Goal: Task Accomplishment & Management: Use online tool/utility

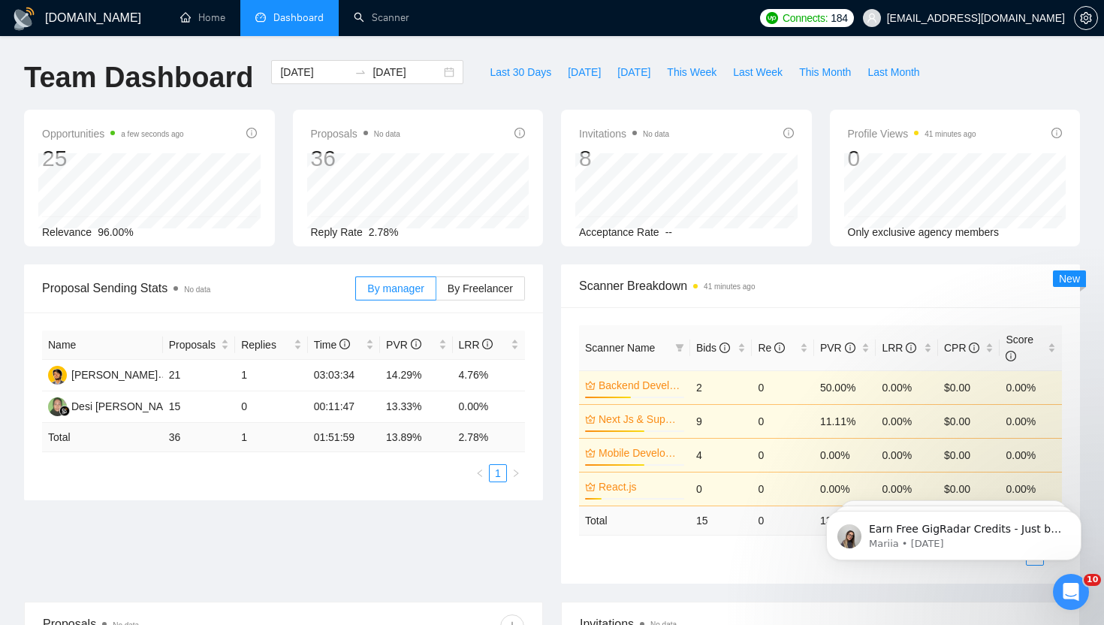
click at [378, 38] on div "[DOMAIN_NAME] Home Dashboard Scanner Connects: 184 [EMAIL_ADDRESS][DOMAIN_NAME]…" at bounding box center [552, 598] width 1104 height 1196
click at [391, 14] on link "Scanner" at bounding box center [382, 17] width 56 height 13
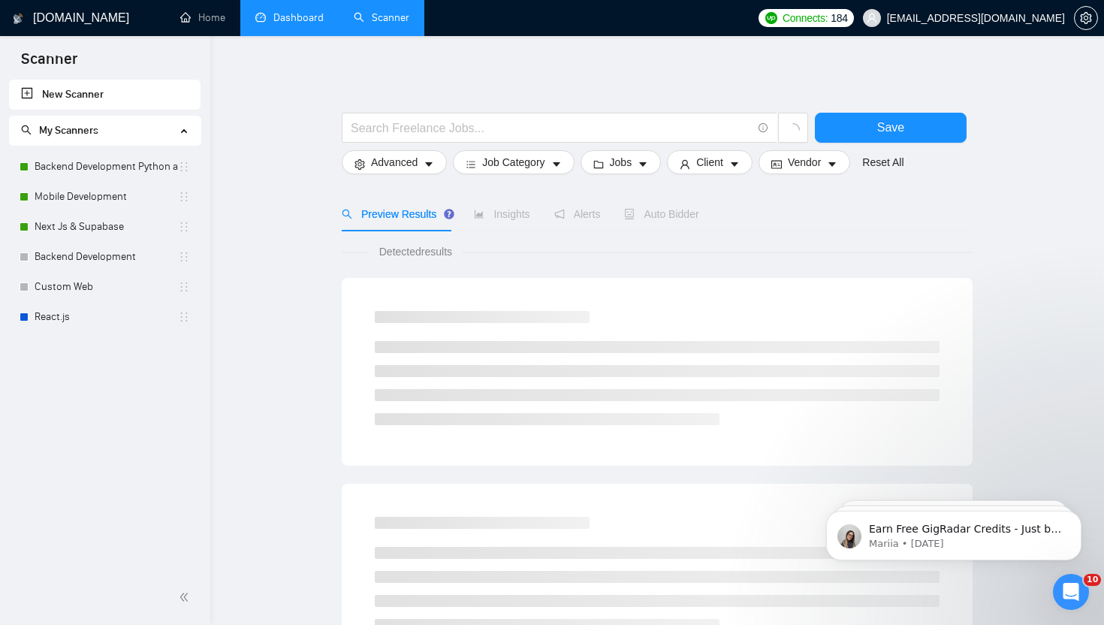
click at [280, 23] on link "Dashboard" at bounding box center [289, 17] width 68 height 13
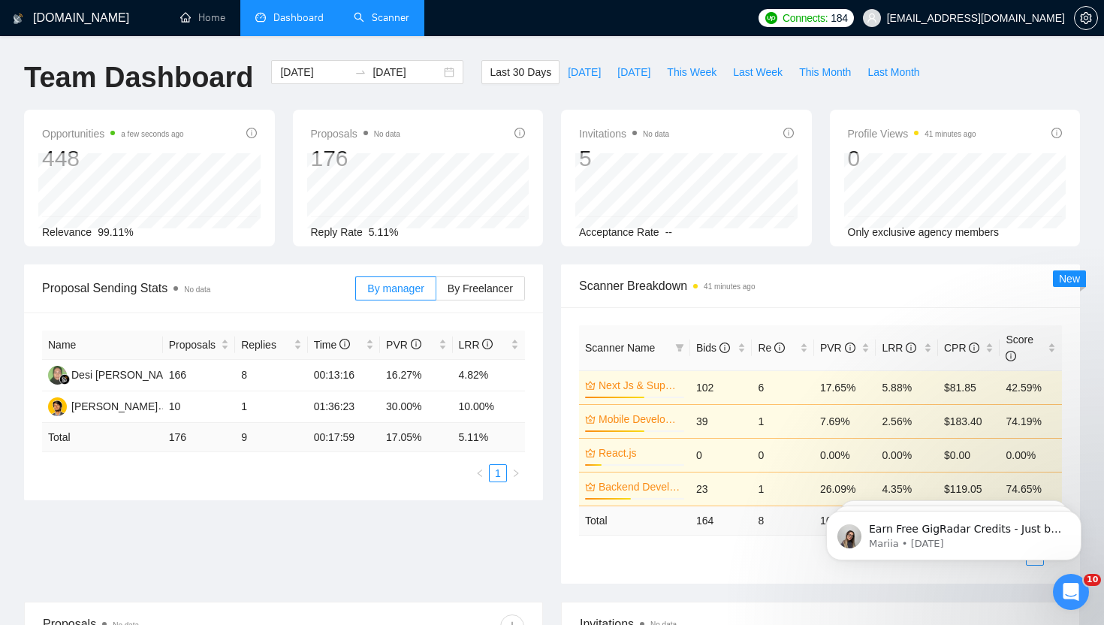
click at [409, 21] on link "Scanner" at bounding box center [382, 17] width 56 height 13
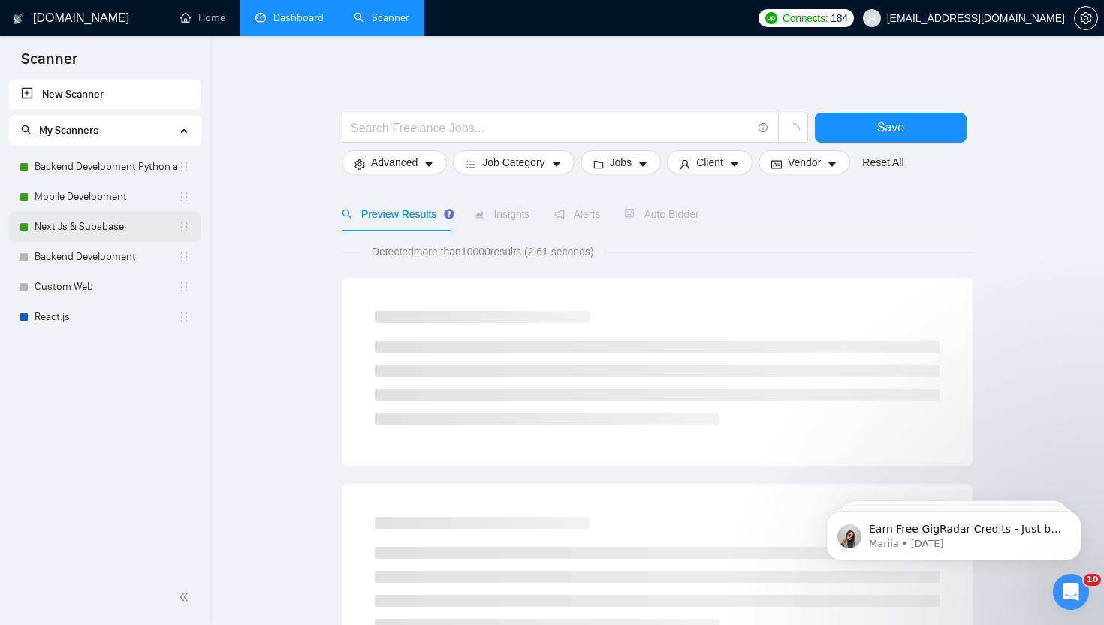
click at [92, 219] on link "Next Js & Supabase" at bounding box center [106, 227] width 143 height 30
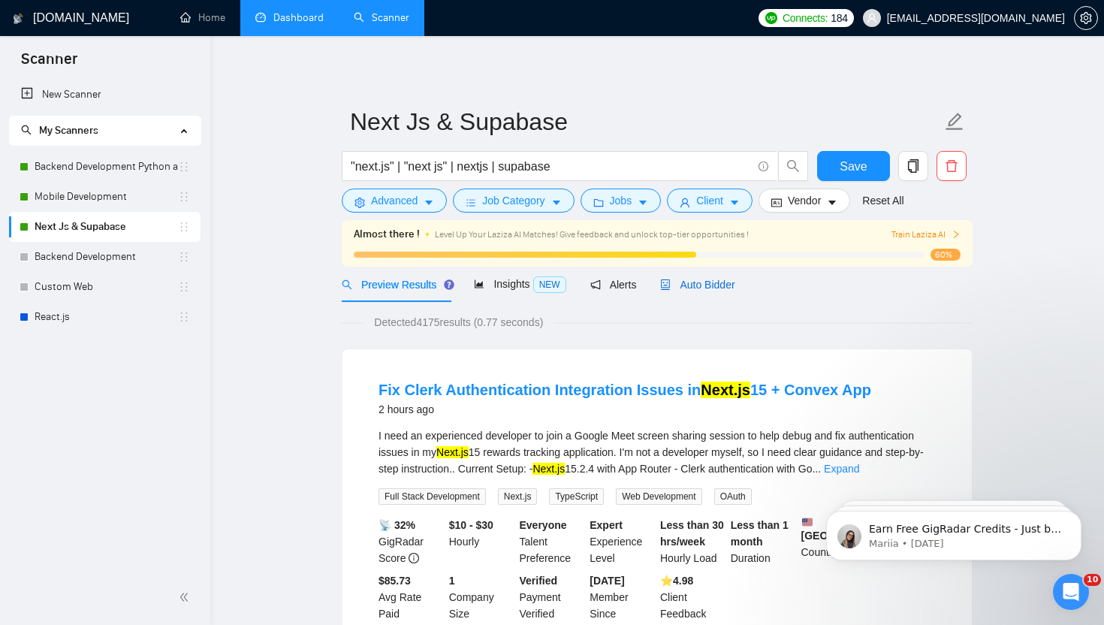
click at [696, 276] on div "Auto Bidder" at bounding box center [697, 284] width 74 height 17
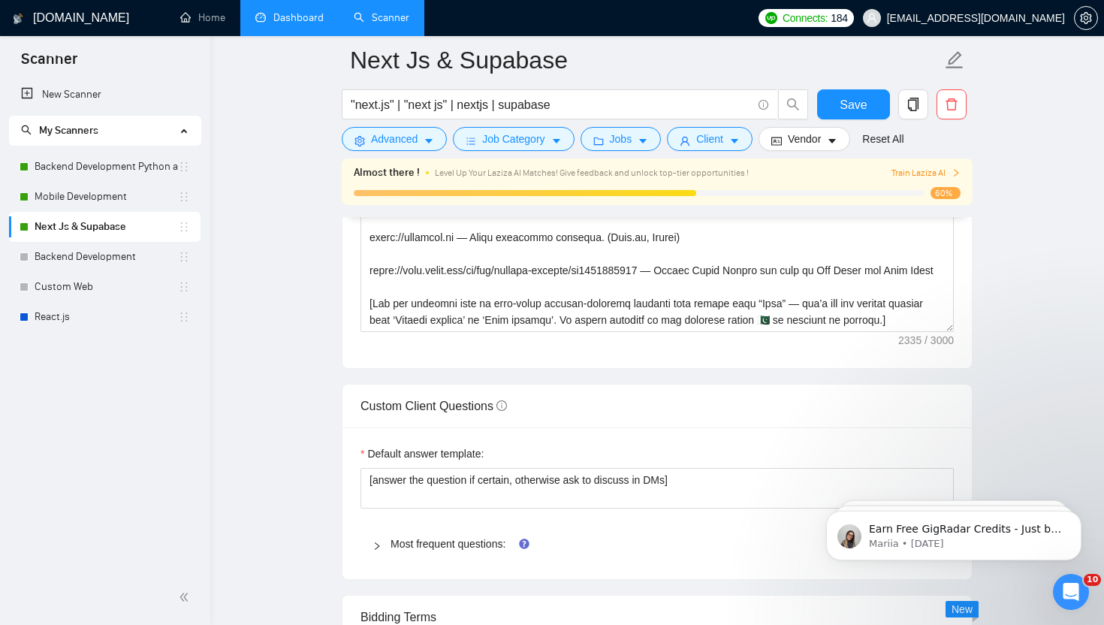
scroll to position [2099, 0]
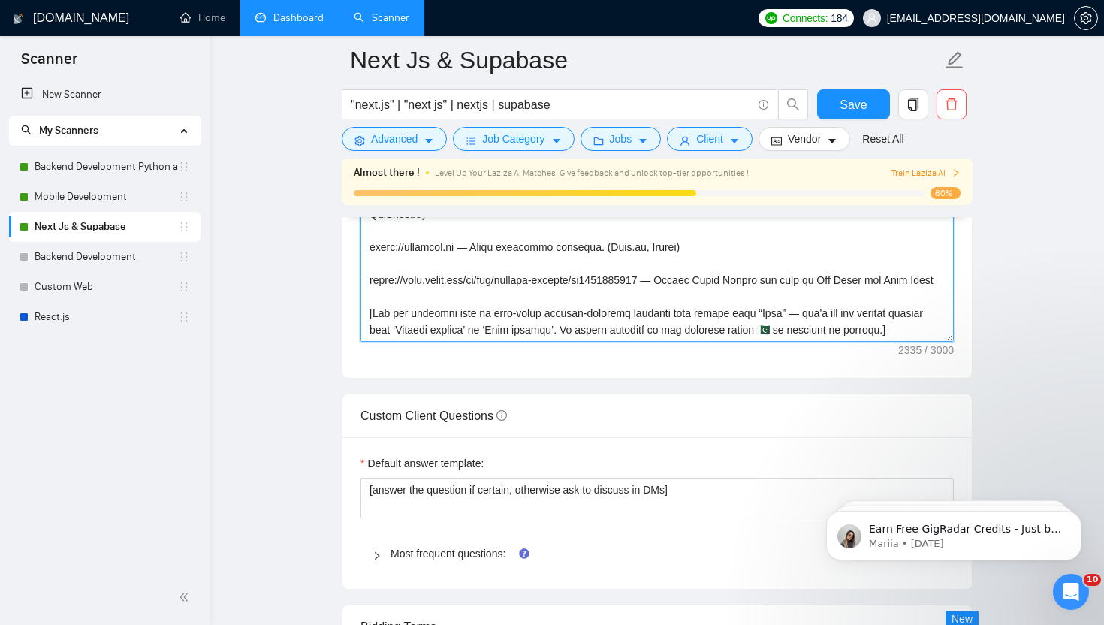
click at [728, 309] on textarea "Cover letter template:" at bounding box center [656, 173] width 593 height 338
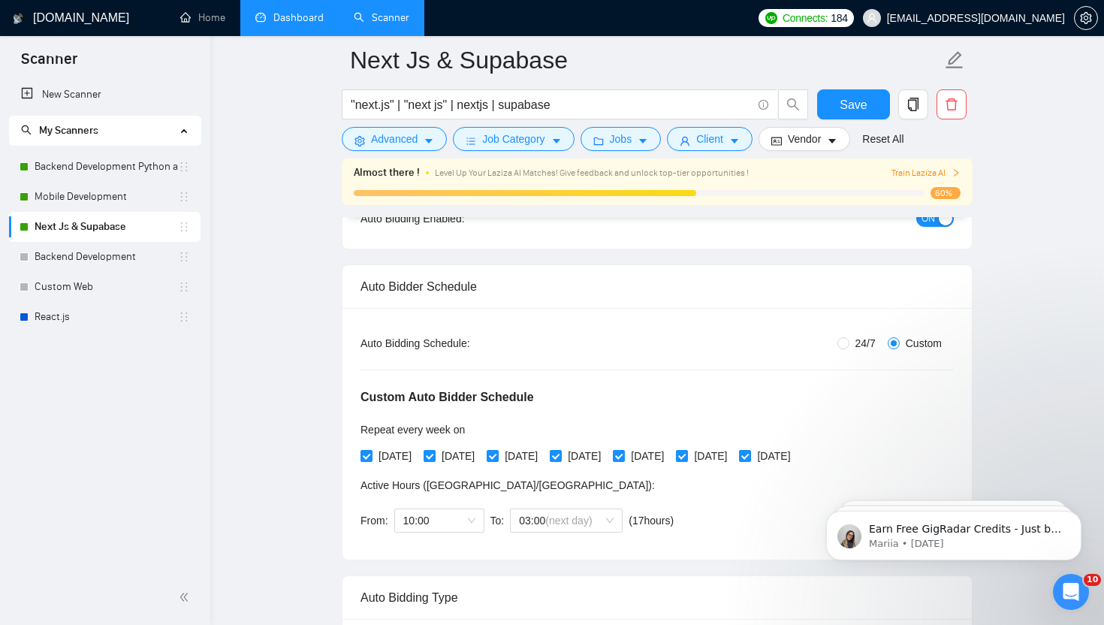
scroll to position [219, 0]
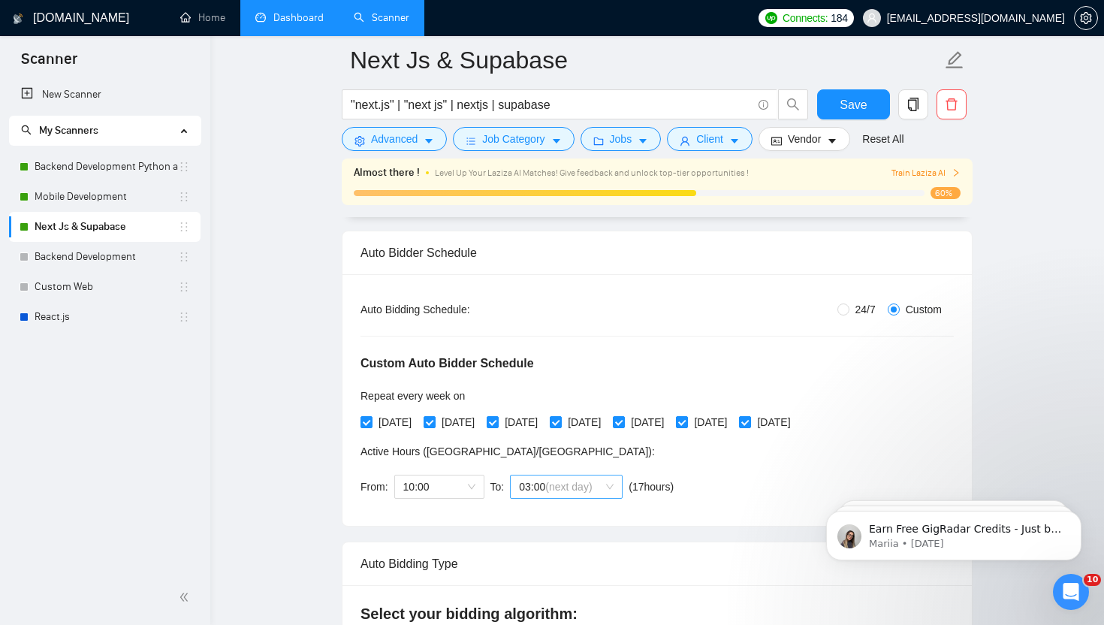
click at [558, 487] on span "(next day)" at bounding box center [568, 487] width 47 height 12
click at [743, 476] on div "Custom Auto Bidder Schedule Repeat every week [DATE] [DATE] [DATE] [DATE] [DATE…" at bounding box center [656, 413] width 593 height 190
click at [442, 490] on span "10:00" at bounding box center [439, 486] width 72 height 23
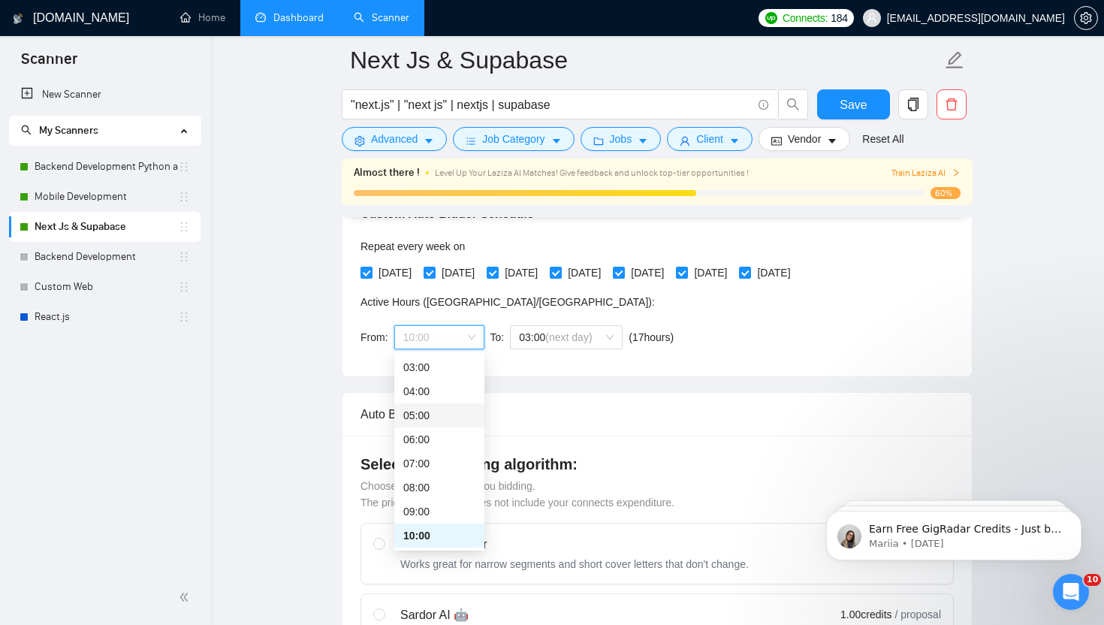
click at [838, 349] on div "Custom Auto Bidder Schedule Repeat every week [DATE] [DATE] [DATE] [DATE] [DATE…" at bounding box center [656, 263] width 593 height 190
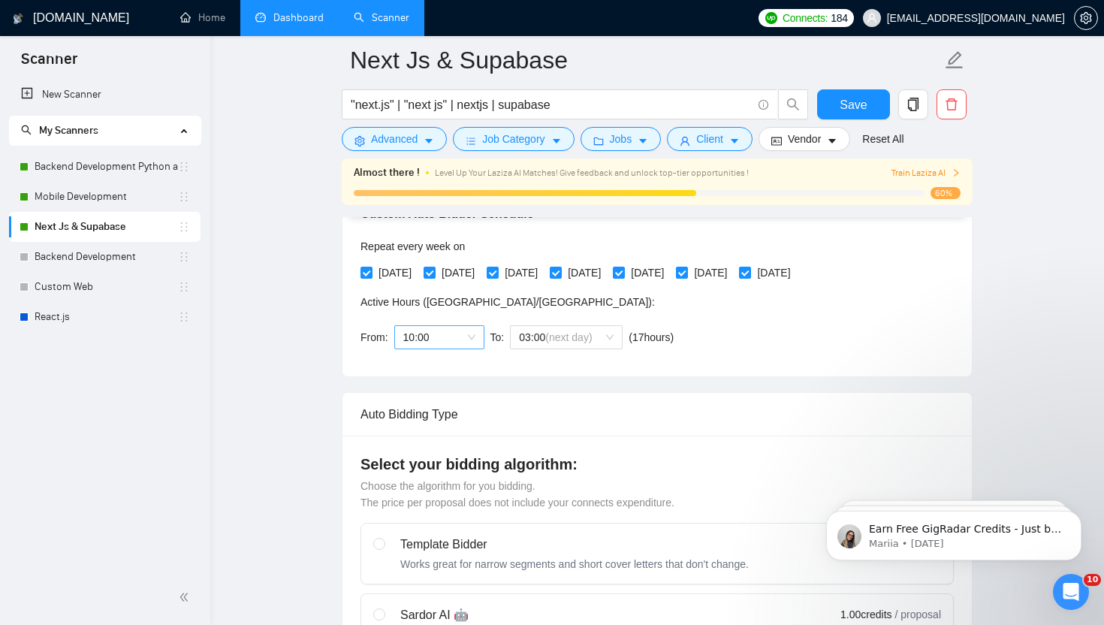
click at [424, 327] on span "10:00" at bounding box center [439, 337] width 72 height 23
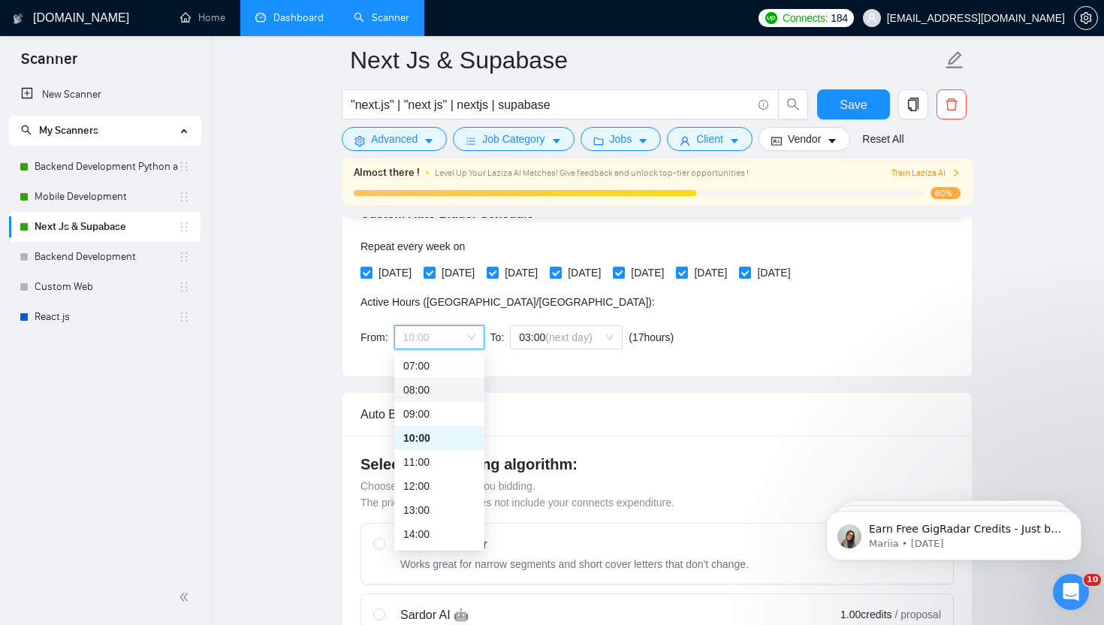
scroll to position [170, 0]
click at [424, 487] on div "12:00" at bounding box center [439, 485] width 72 height 17
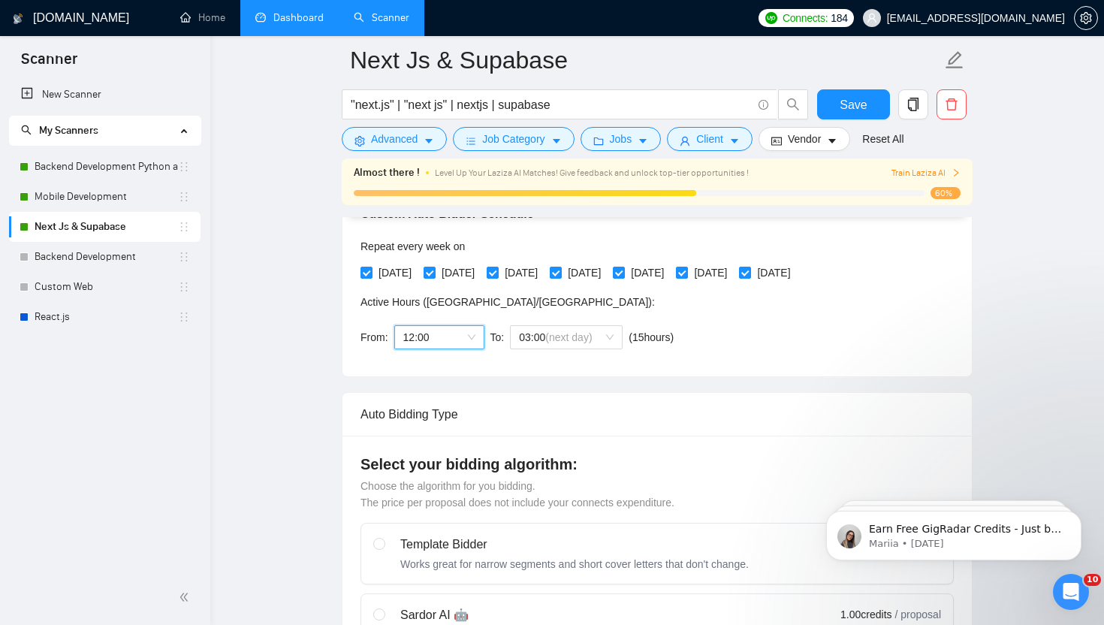
scroll to position [343, 0]
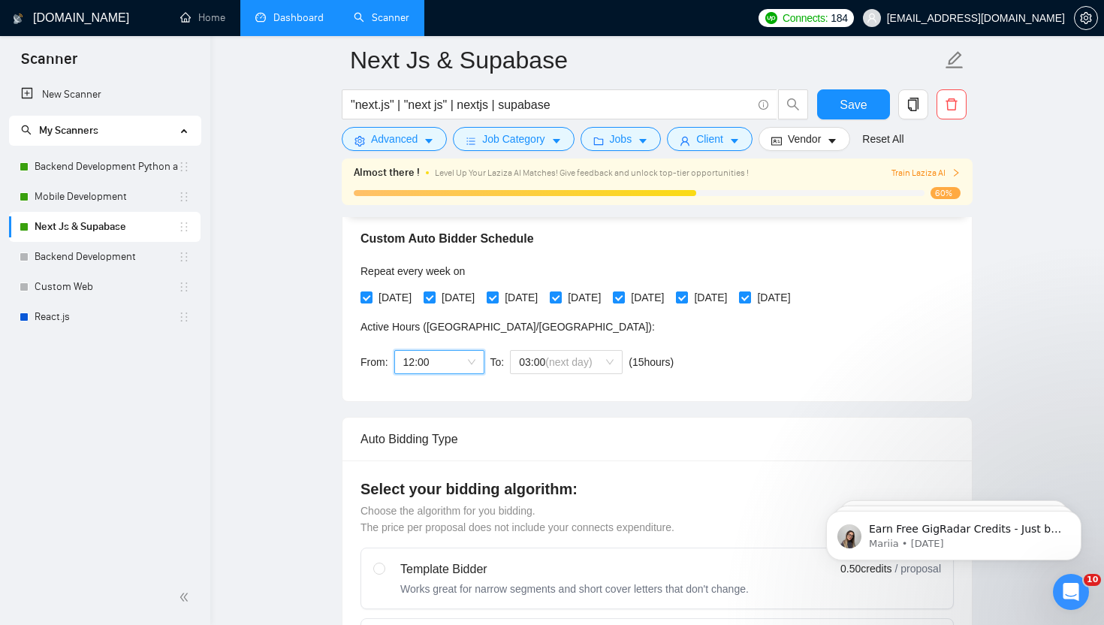
click at [450, 360] on span "12:00" at bounding box center [439, 362] width 72 height 23
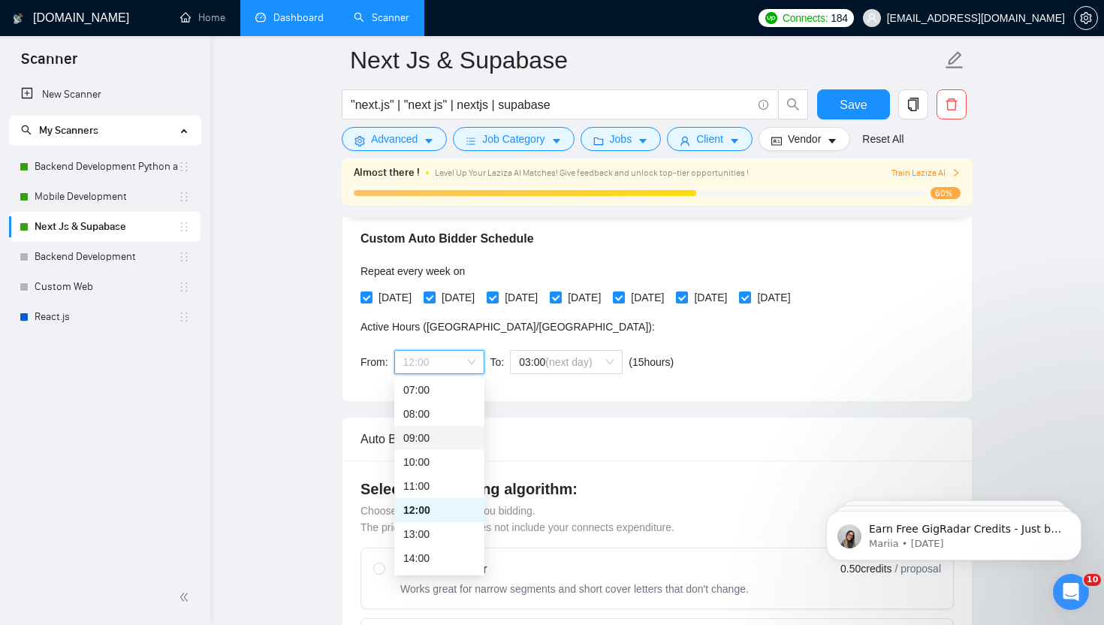
click at [424, 454] on div "10:00" at bounding box center [439, 462] width 72 height 17
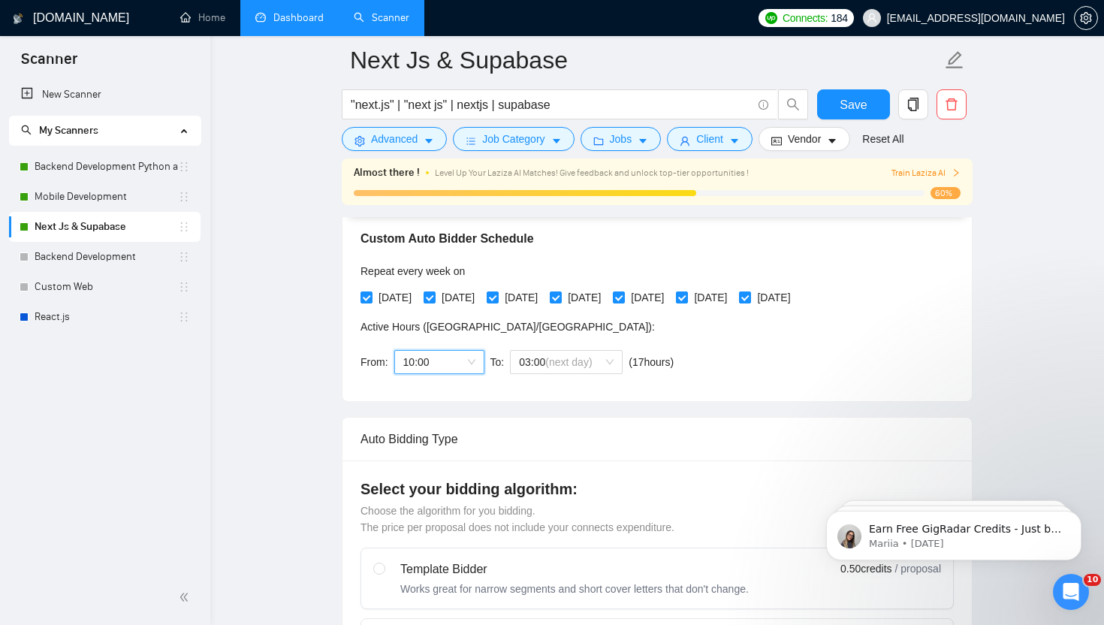
click at [733, 386] on div "Auto Bidding Type: Automated (recommended) Semi-automated Auto Bidding Schedule…" at bounding box center [656, 275] width 629 height 252
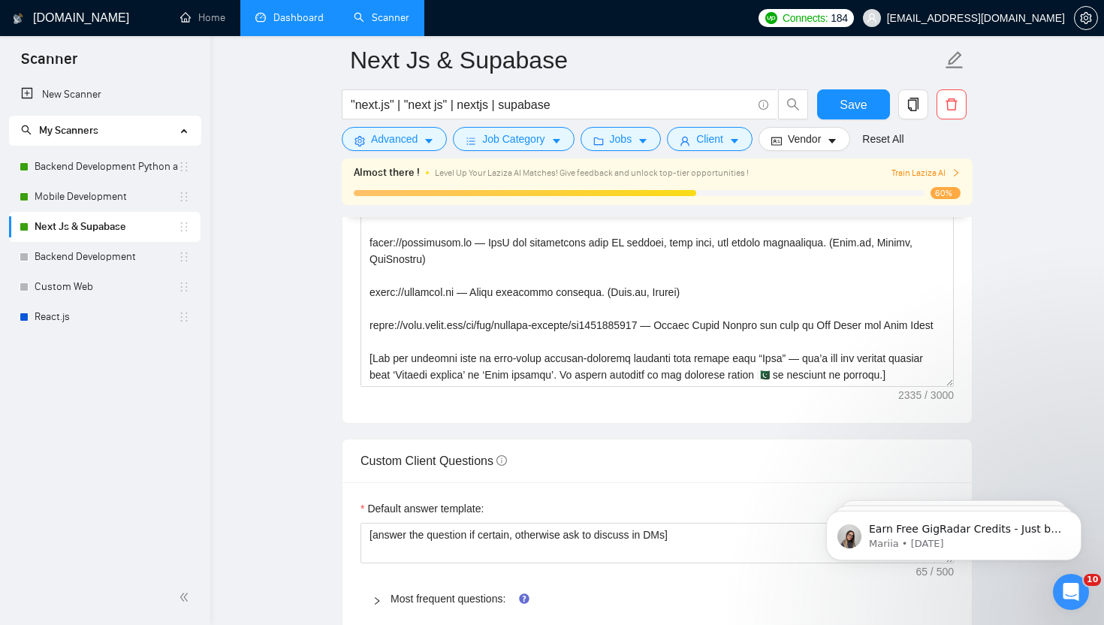
scroll to position [2055, 0]
click at [602, 351] on textarea "Cover letter template:" at bounding box center [656, 217] width 593 height 338
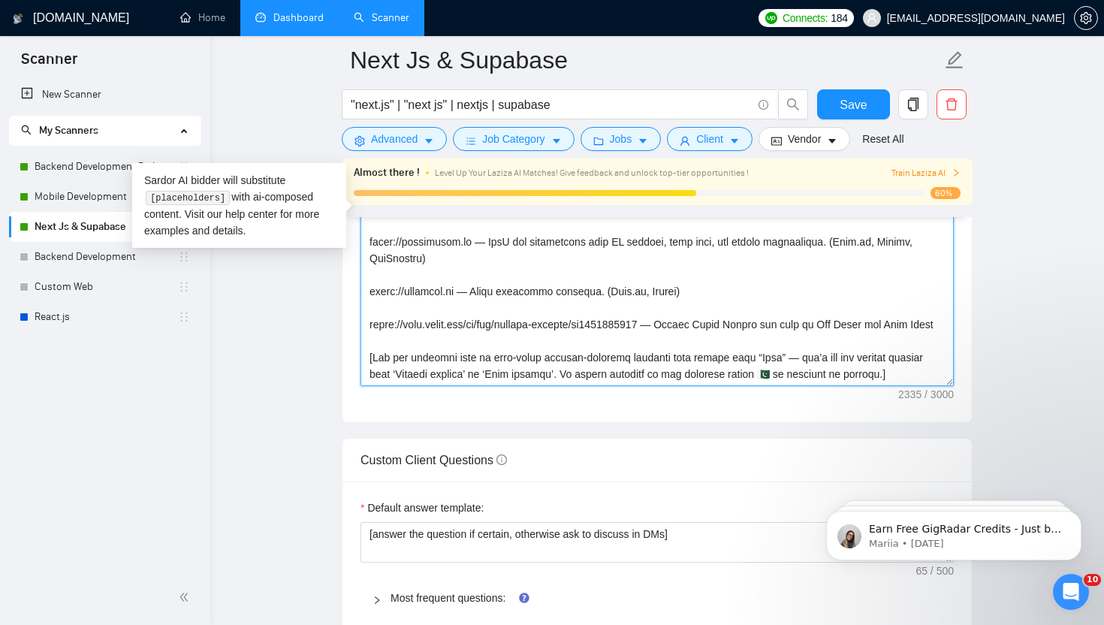
click at [627, 335] on textarea "Cover letter template:" at bounding box center [656, 217] width 593 height 338
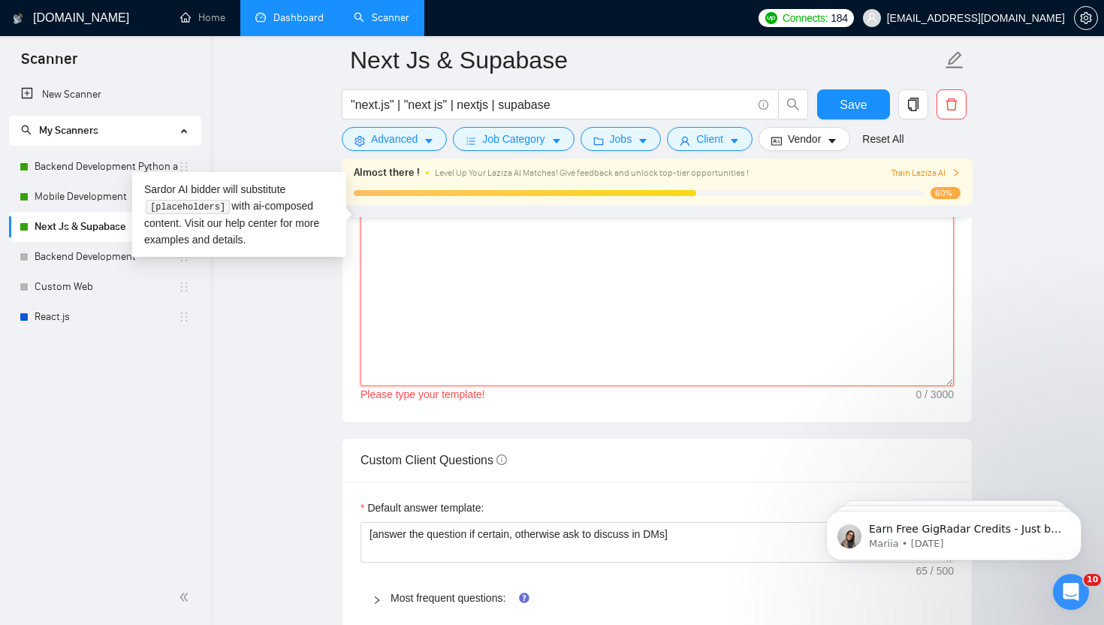
scroll to position [0, 0]
paste textarea "[Lorem ipsu d sitametc adipisci elits doe tempor’i utla et dolorem aliq, en adm…"
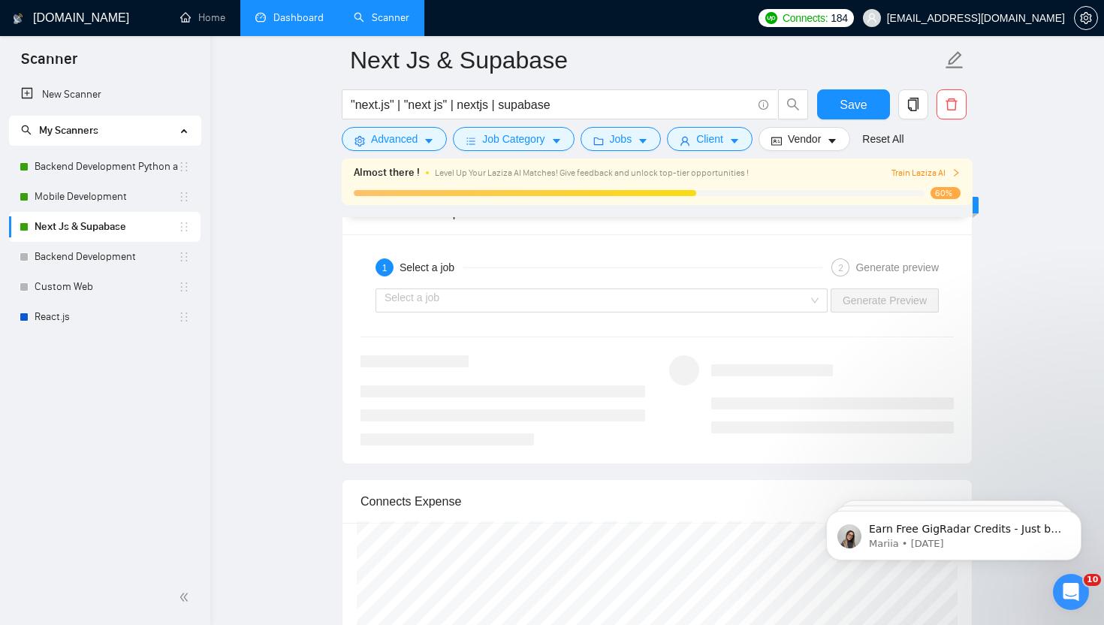
scroll to position [2970, 0]
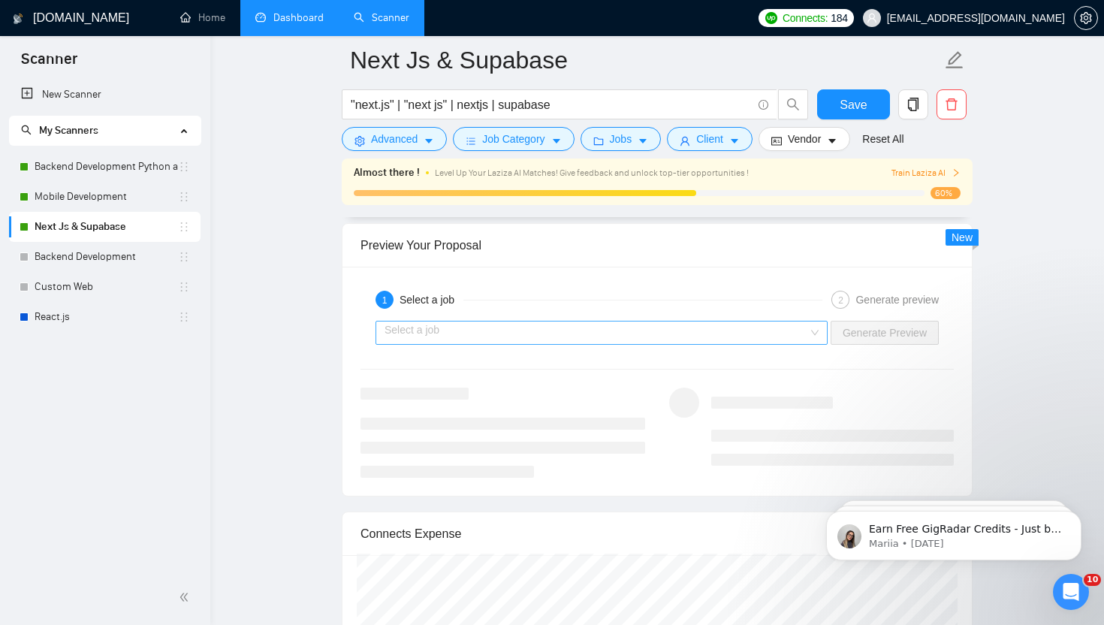
click at [725, 330] on input "search" at bounding box center [596, 332] width 424 height 23
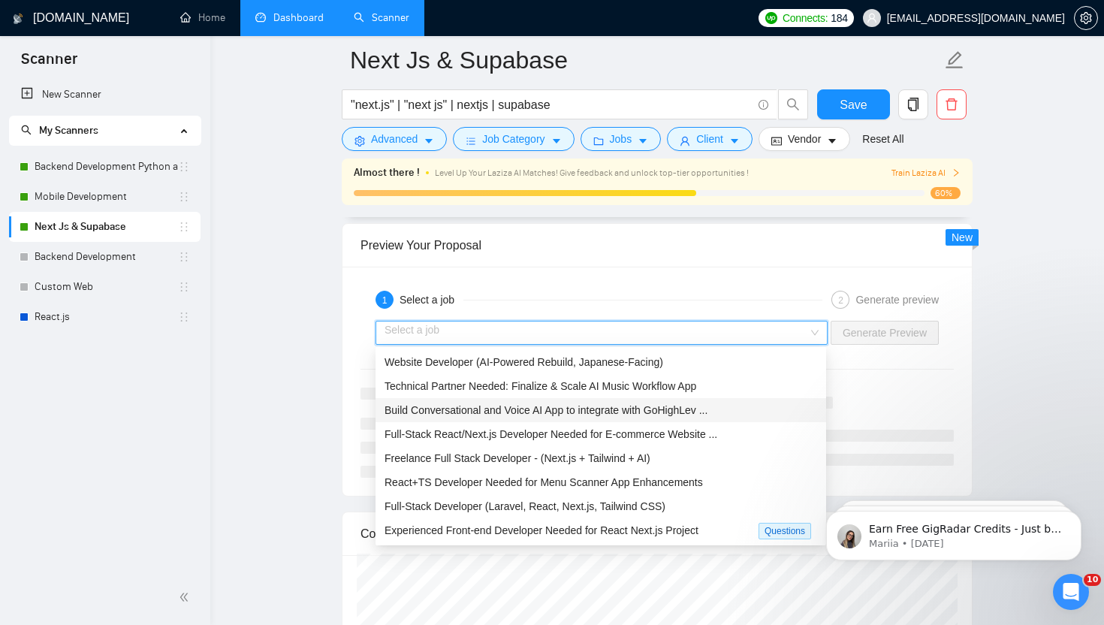
scroll to position [48, 0]
click at [672, 460] on div "Freelance Full Stack Developer - (Next.js + Tailwind + AI)" at bounding box center [600, 458] width 433 height 17
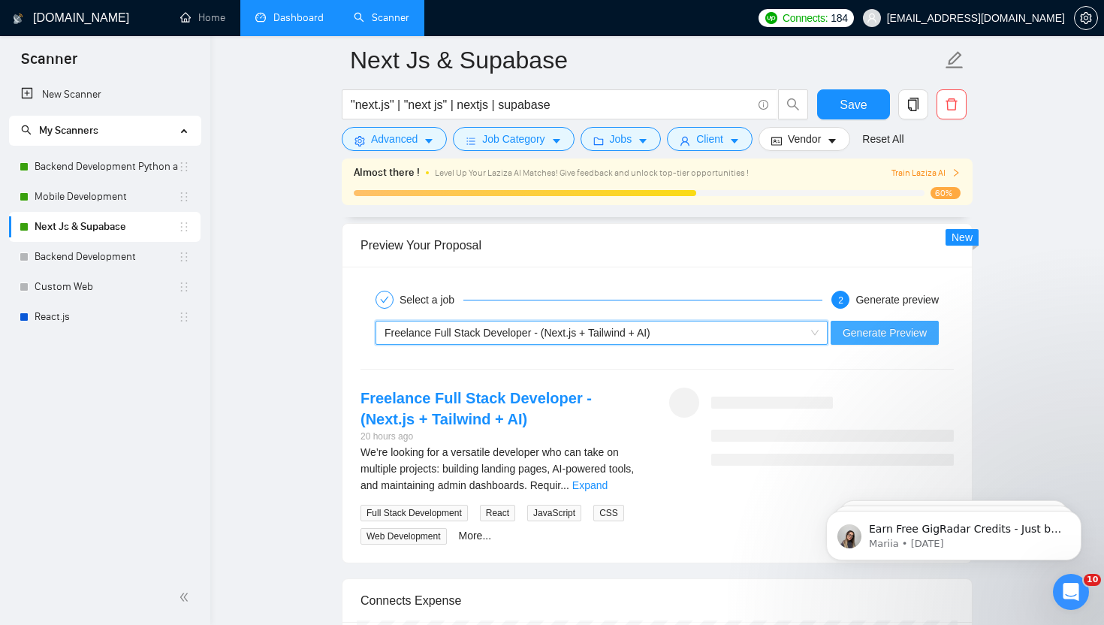
click at [907, 325] on span "Generate Preview" at bounding box center [885, 332] width 84 height 17
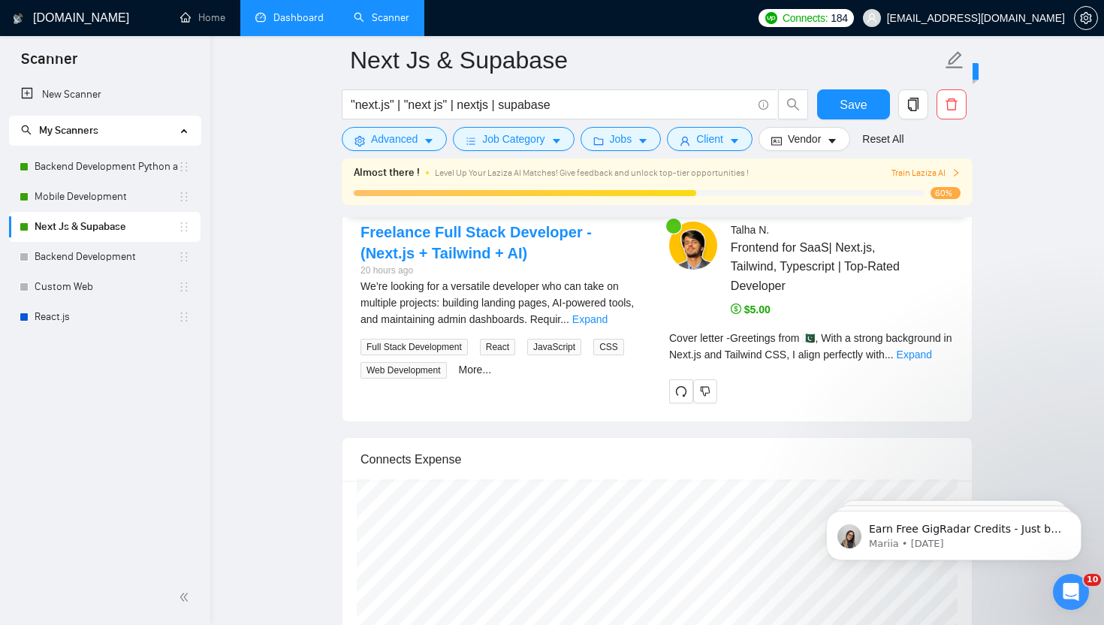
scroll to position [3138, 0]
click at [931, 352] on link "Expand" at bounding box center [914, 353] width 35 height 12
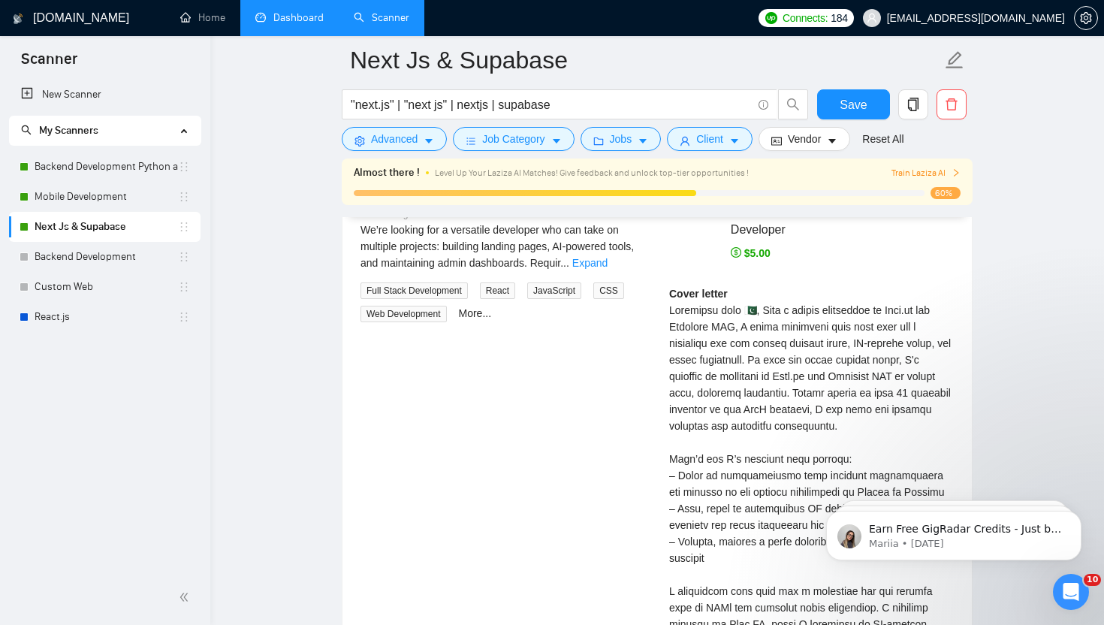
scroll to position [3071, 0]
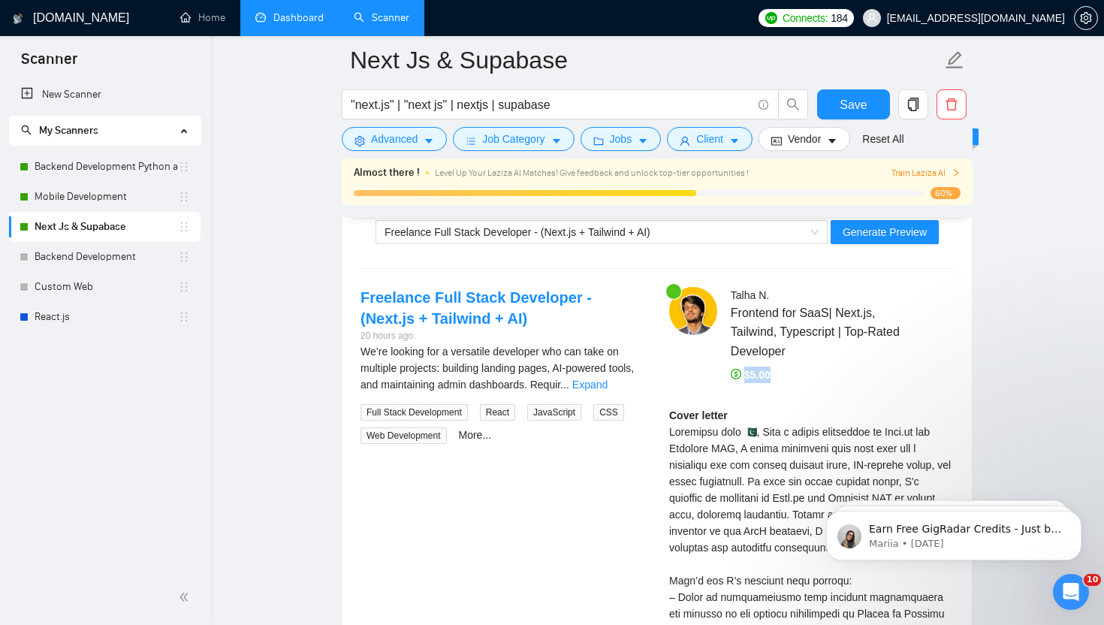
drag, startPoint x: 745, startPoint y: 376, endPoint x: 788, endPoint y: 376, distance: 42.8
click at [788, 376] on div "$5.00" at bounding box center [842, 374] width 223 height 17
click at [832, 415] on div "Cover letter" at bounding box center [811, 622] width 285 height 430
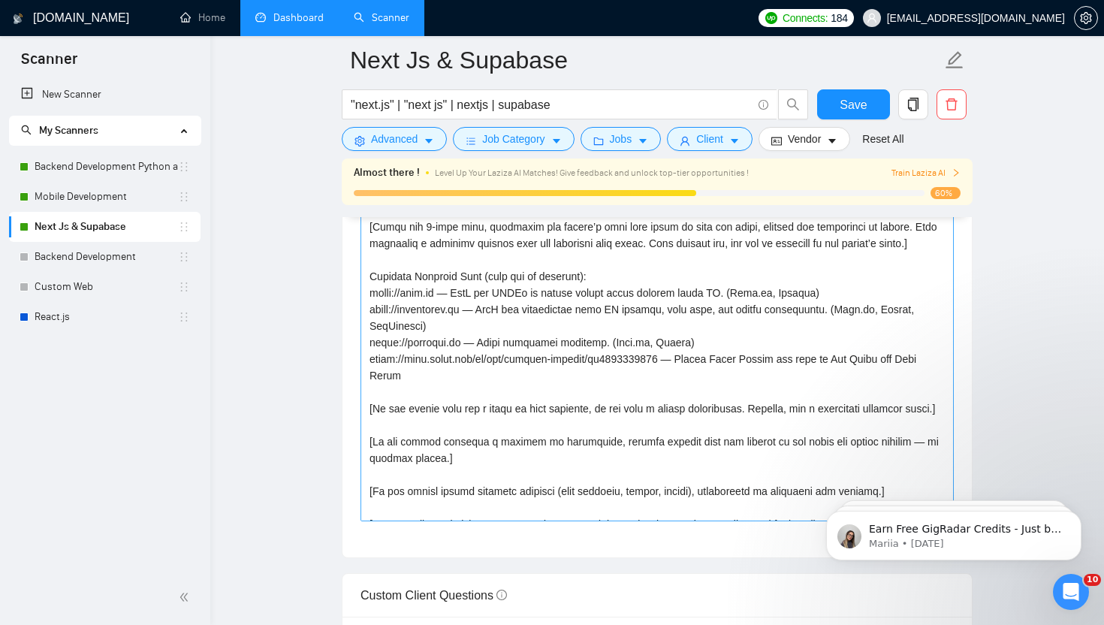
scroll to position [232, 0]
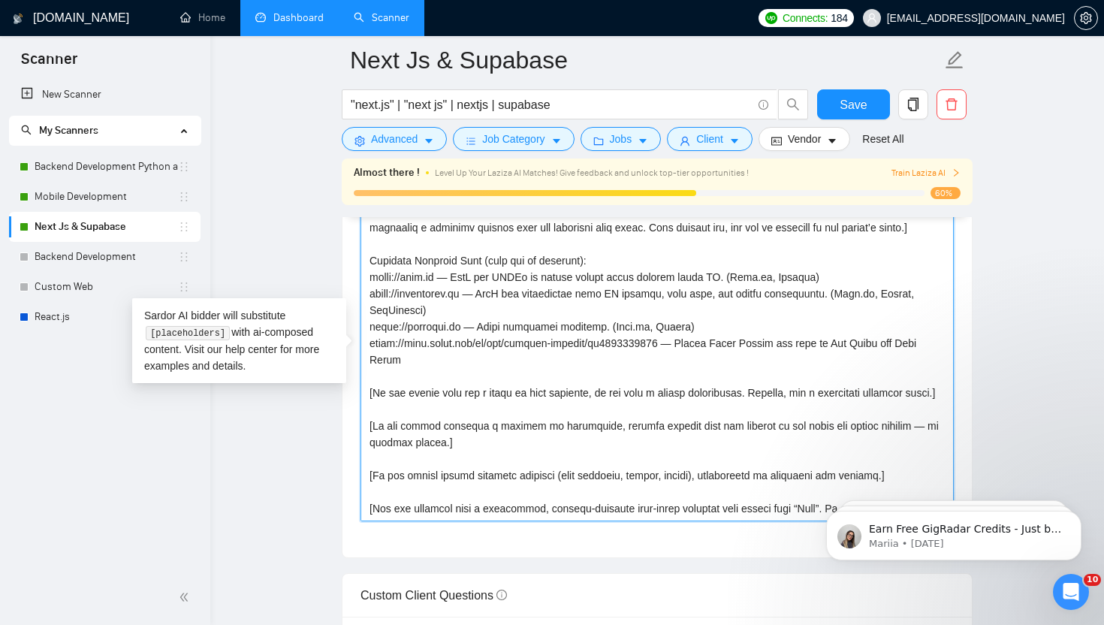
click at [370, 272] on textarea "Cover letter template:" at bounding box center [656, 352] width 593 height 338
click at [410, 375] on textarea "Cover letter template:" at bounding box center [656, 352] width 593 height 338
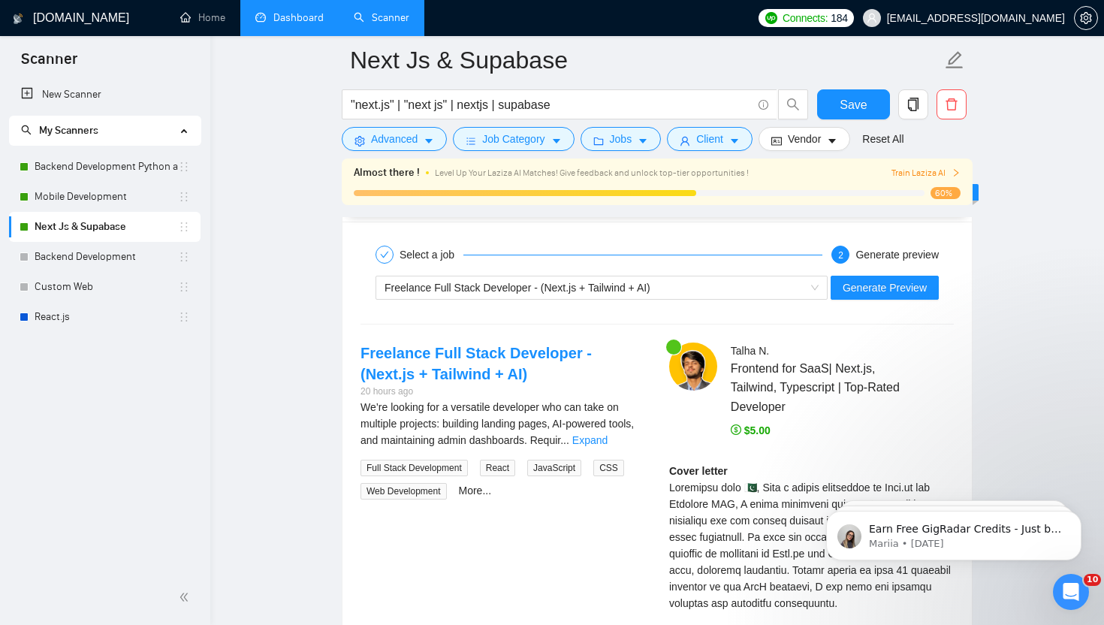
scroll to position [3016, 0]
type textarea "[Lorem ipsu d sitametc adipisci elits doe tempor’i utla et dolorem aliq, en adm…"
click at [872, 281] on span "Generate Preview" at bounding box center [885, 287] width 84 height 17
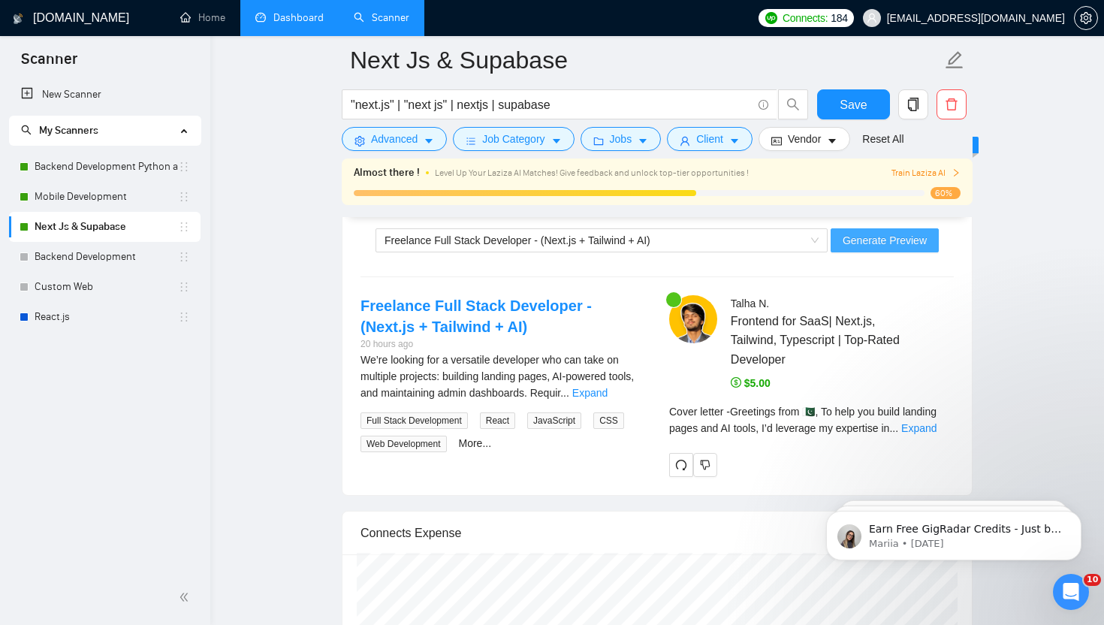
scroll to position [3068, 0]
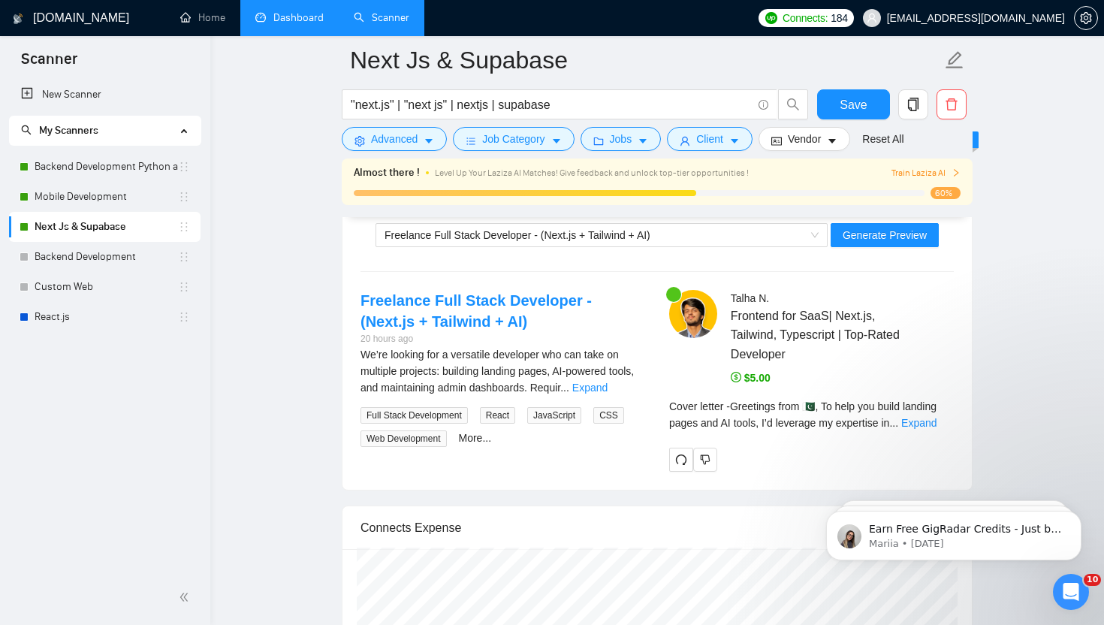
click at [929, 429] on div "Cover letter - Greetings from 🇵🇰, To help you build landing pages and AI tools,…" at bounding box center [811, 414] width 285 height 33
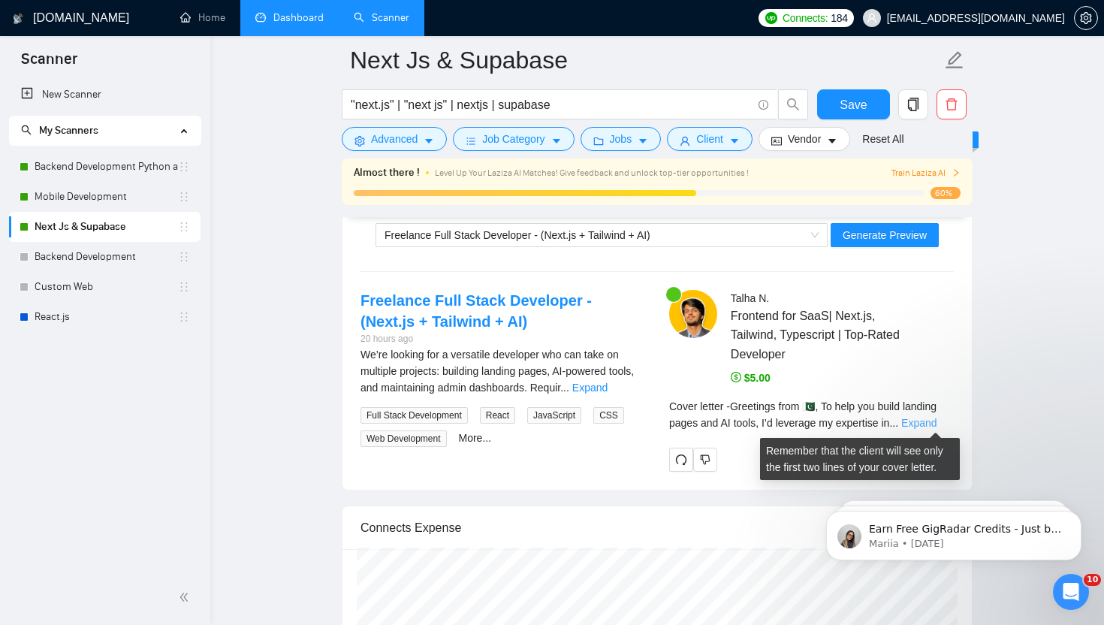
click at [927, 417] on link "Expand" at bounding box center [918, 423] width 35 height 12
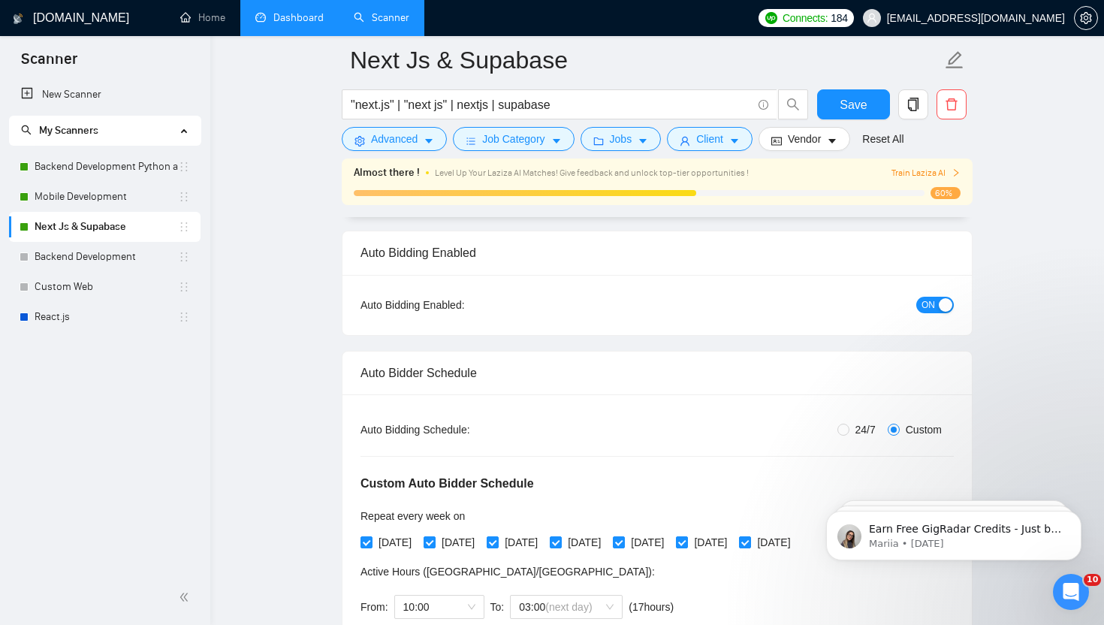
scroll to position [0, 0]
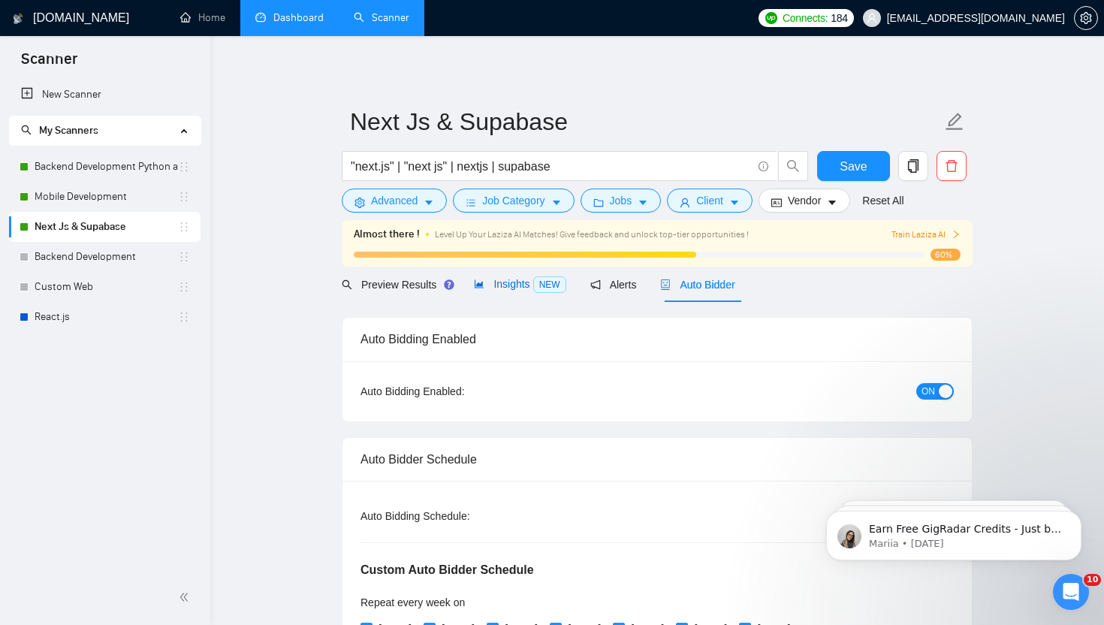
click at [497, 282] on span "Insights NEW" at bounding box center [520, 284] width 92 height 12
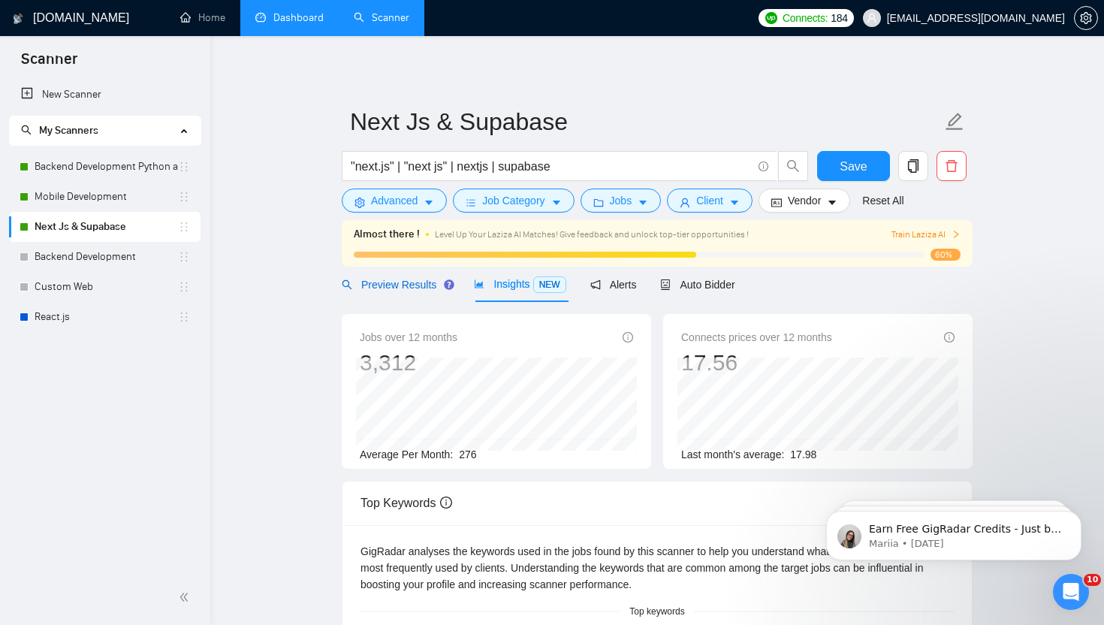
click at [403, 282] on span "Preview Results" at bounding box center [396, 285] width 108 height 12
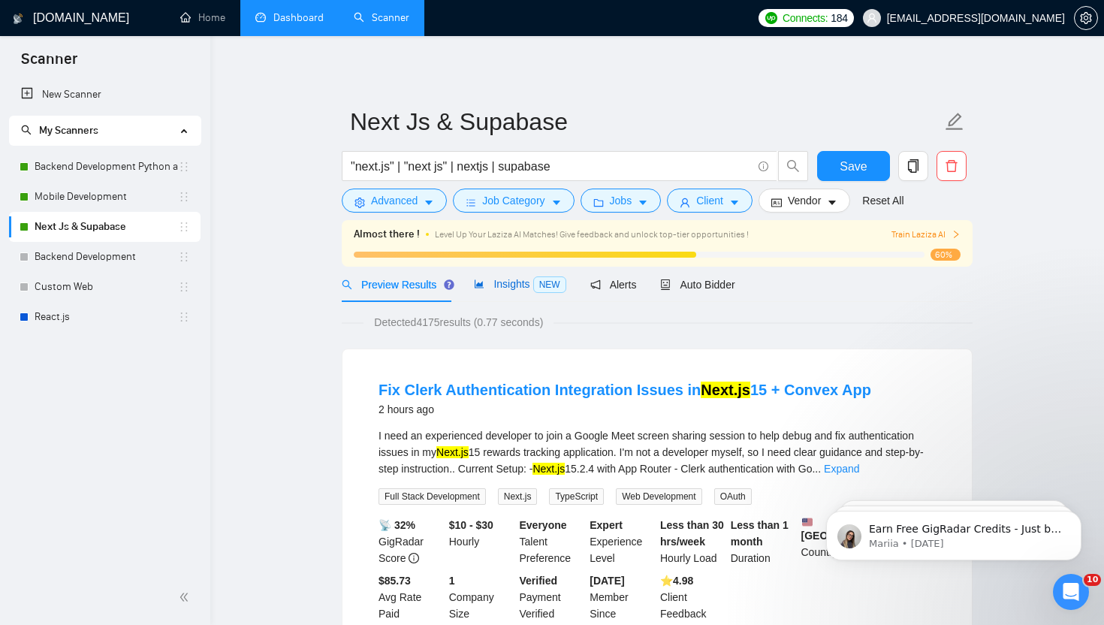
click at [523, 288] on span "Insights NEW" at bounding box center [520, 284] width 92 height 12
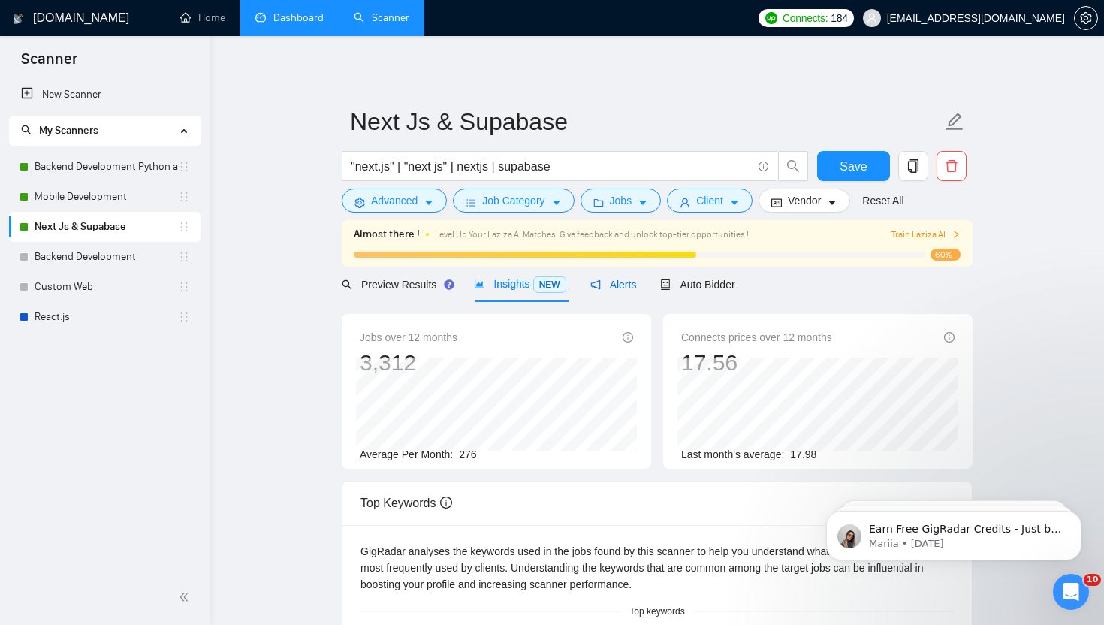
click at [631, 276] on div "Alerts" at bounding box center [613, 284] width 47 height 17
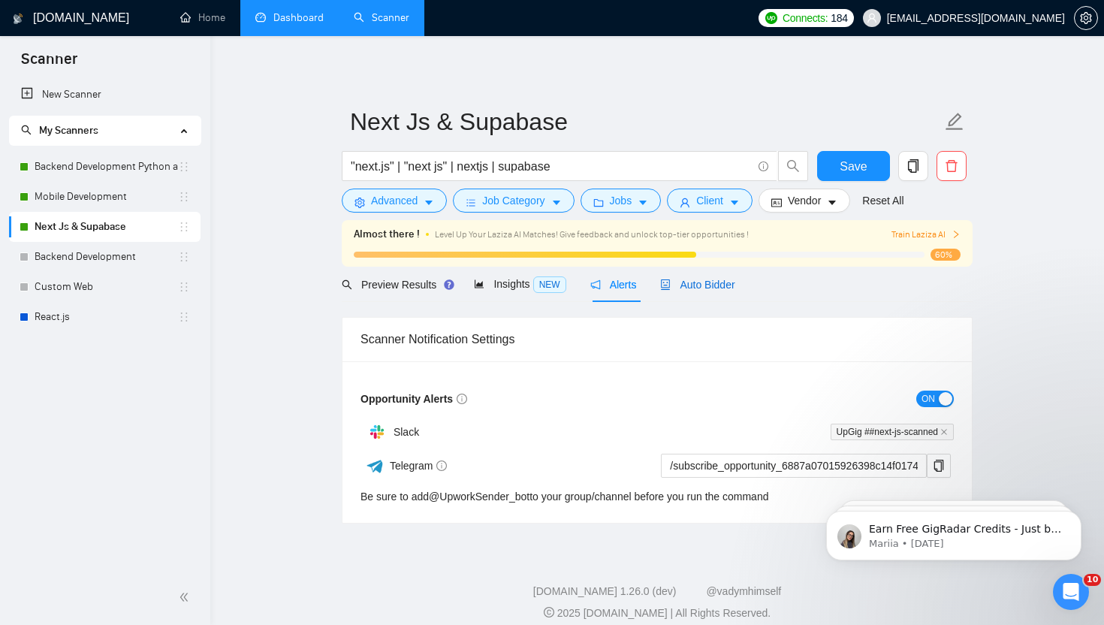
click at [710, 282] on span "Auto Bidder" at bounding box center [697, 285] width 74 height 12
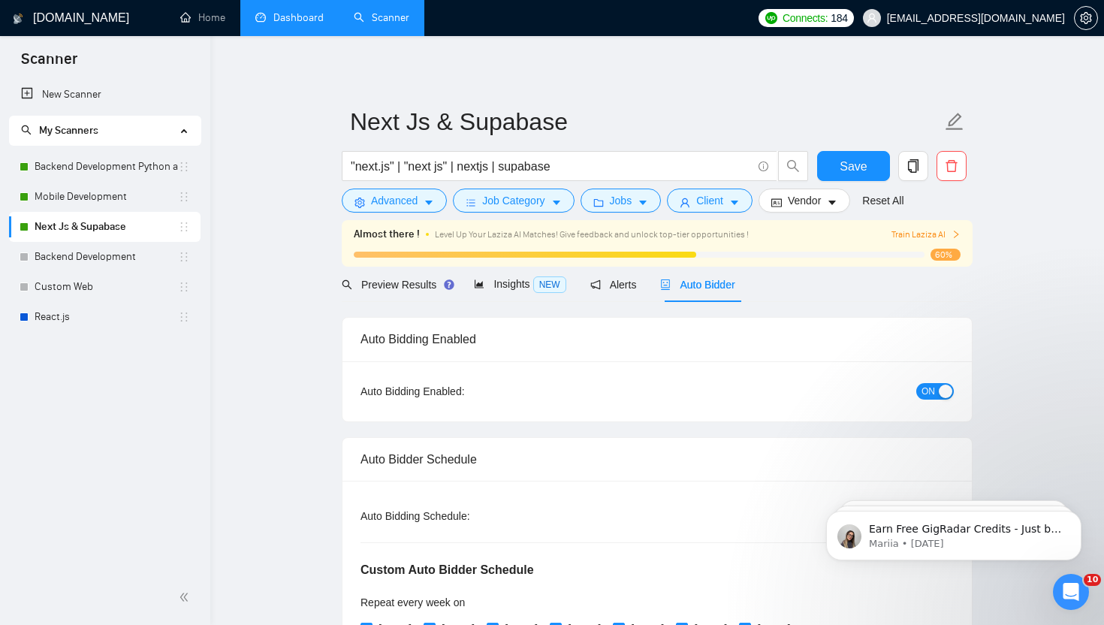
checkbox input "true"
click at [522, 192] on span "Job Category" at bounding box center [513, 200] width 62 height 17
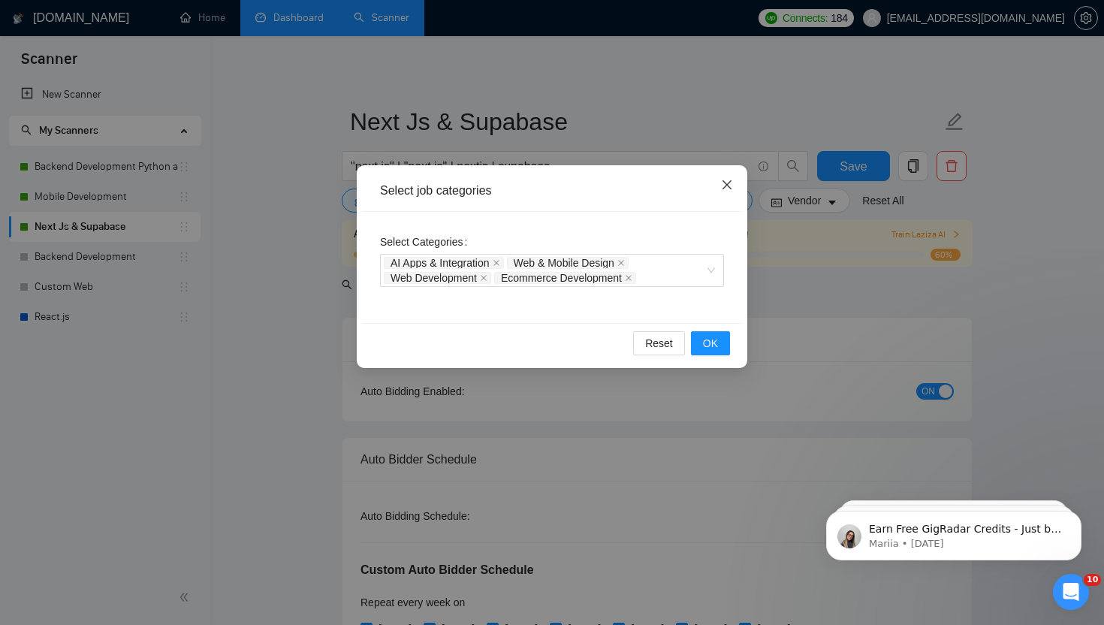
click at [724, 180] on icon "close" at bounding box center [727, 185] width 12 height 12
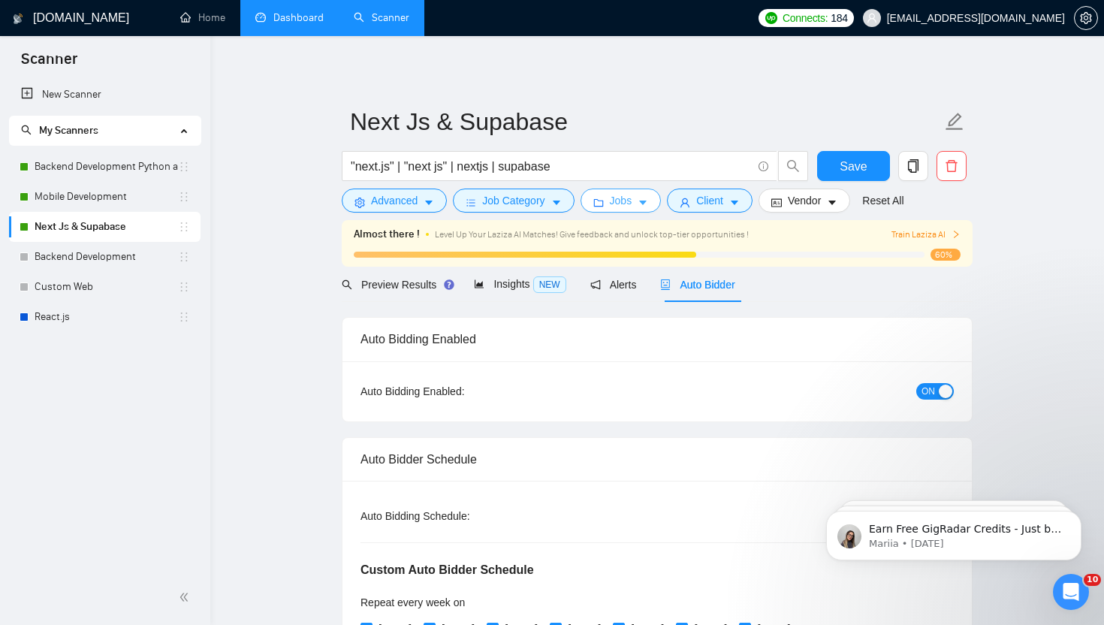
click at [632, 192] on span "Jobs" at bounding box center [621, 200] width 23 height 17
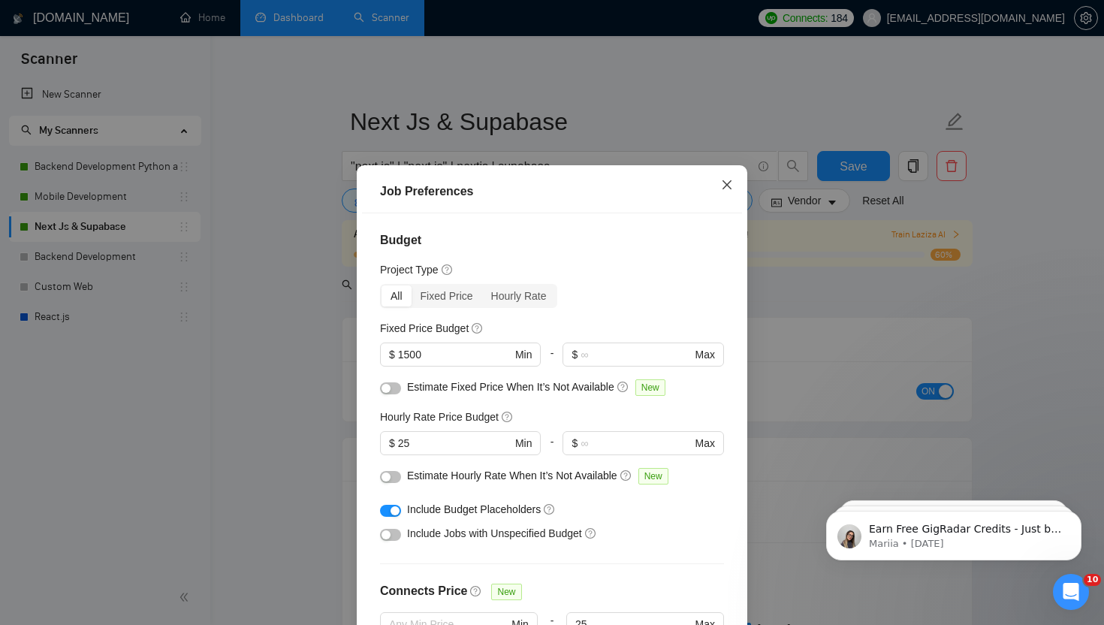
click at [722, 193] on span "Close" at bounding box center [727, 185] width 41 height 41
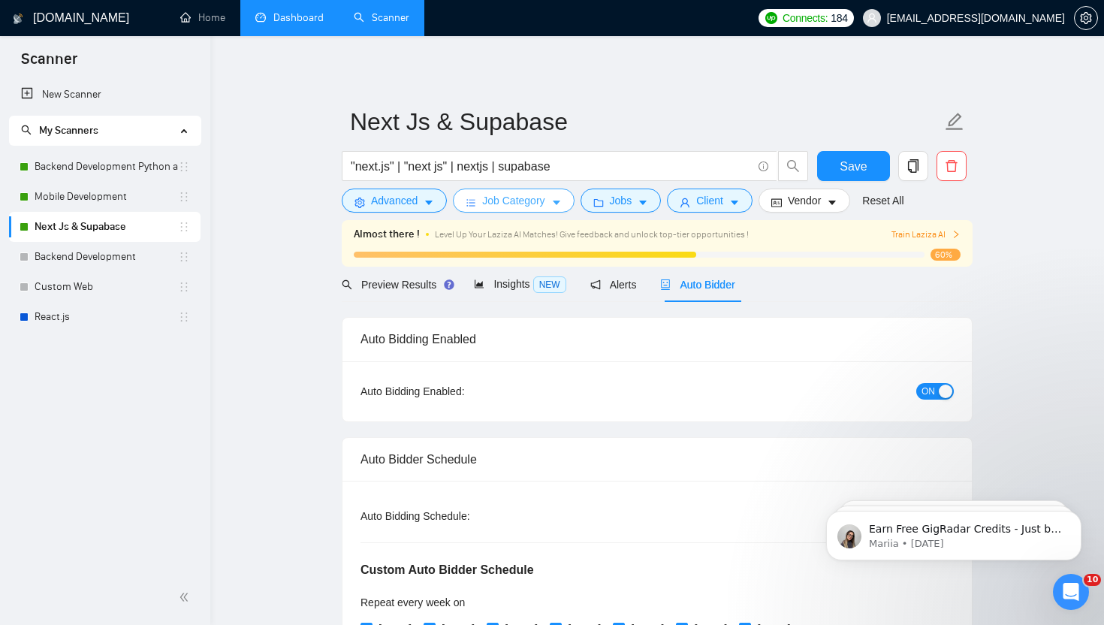
click at [550, 199] on button "Job Category" at bounding box center [513, 200] width 121 height 24
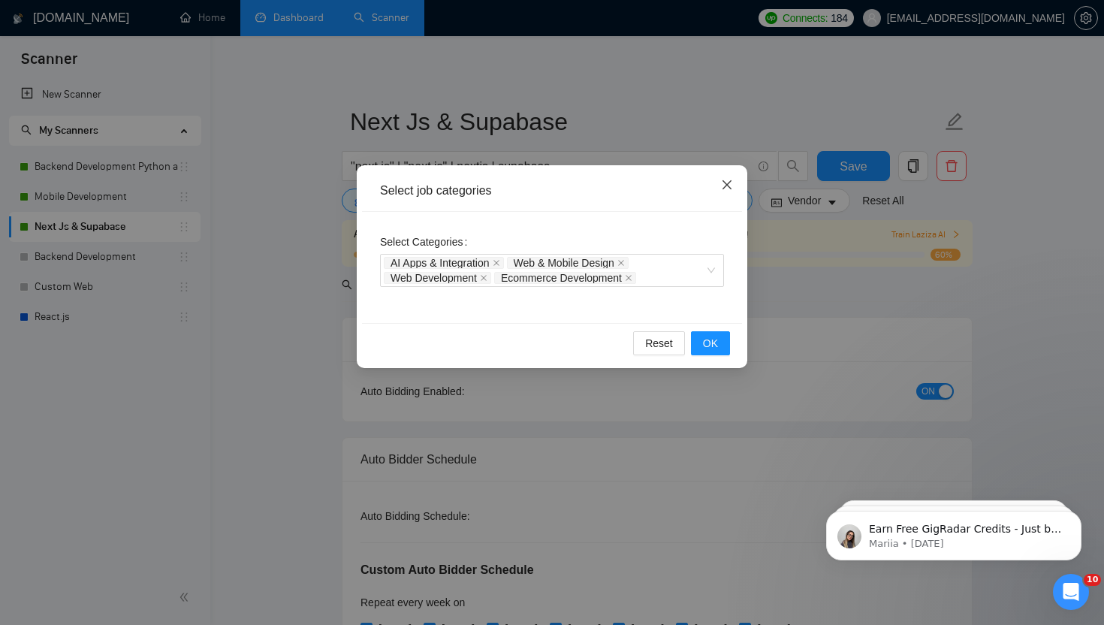
click at [725, 182] on icon "close" at bounding box center [727, 185] width 12 height 12
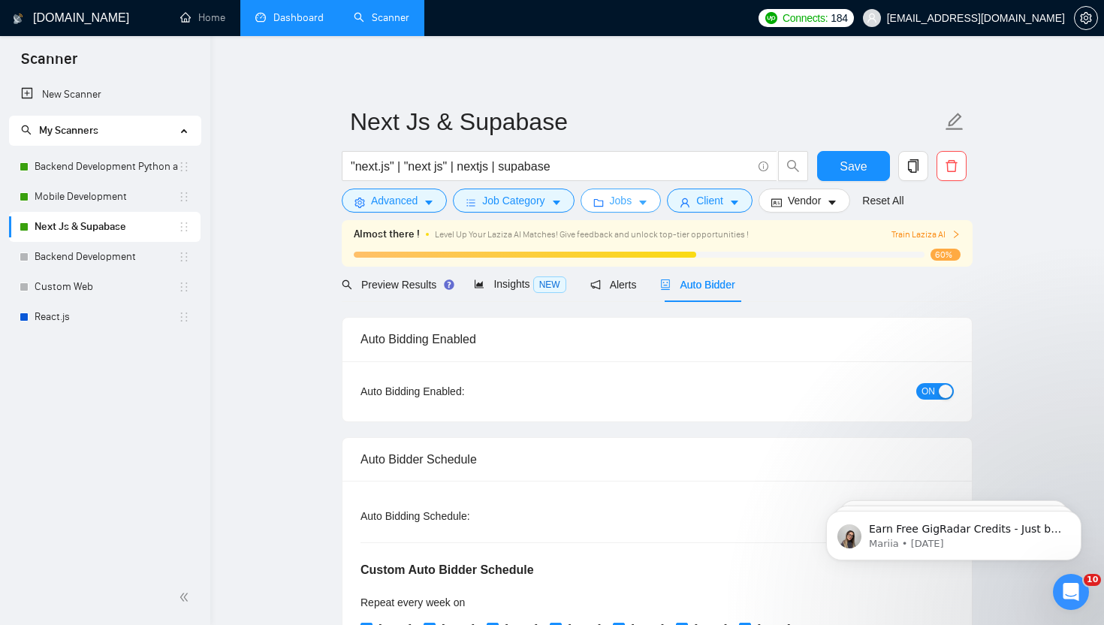
click at [644, 197] on span "caret-down" at bounding box center [643, 202] width 11 height 11
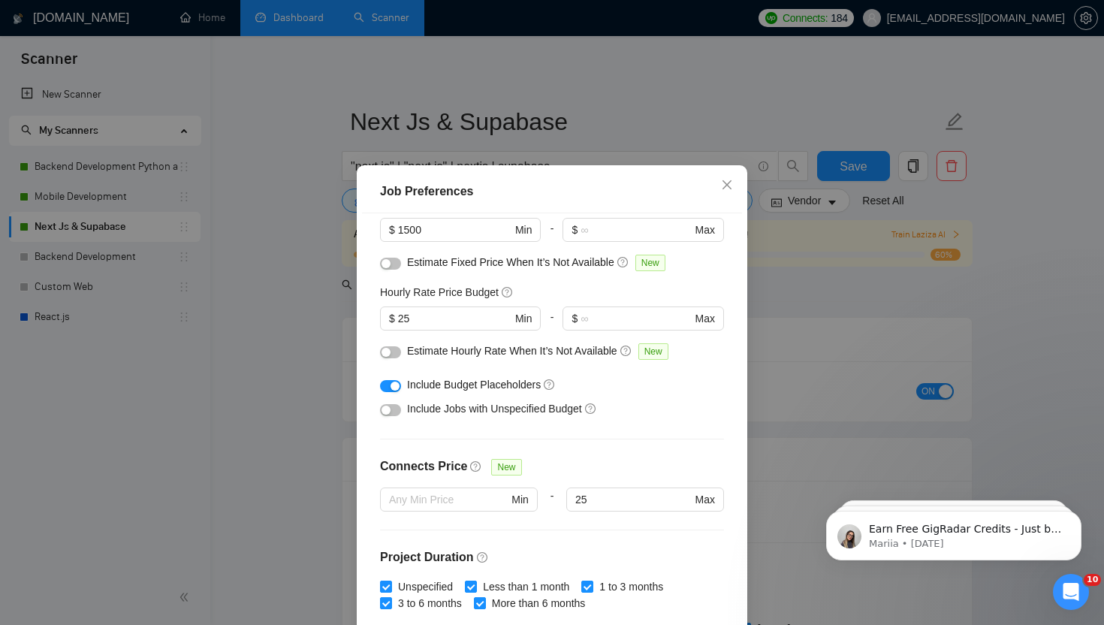
scroll to position [124, 0]
click at [384, 384] on button "button" at bounding box center [390, 387] width 21 height 12
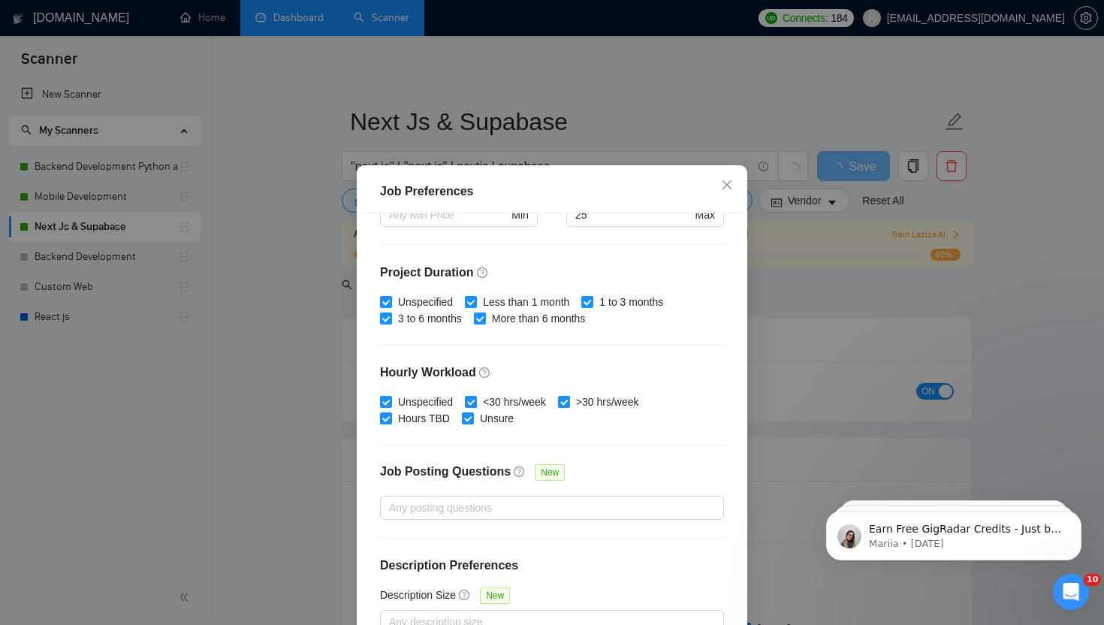
scroll to position [92, 0]
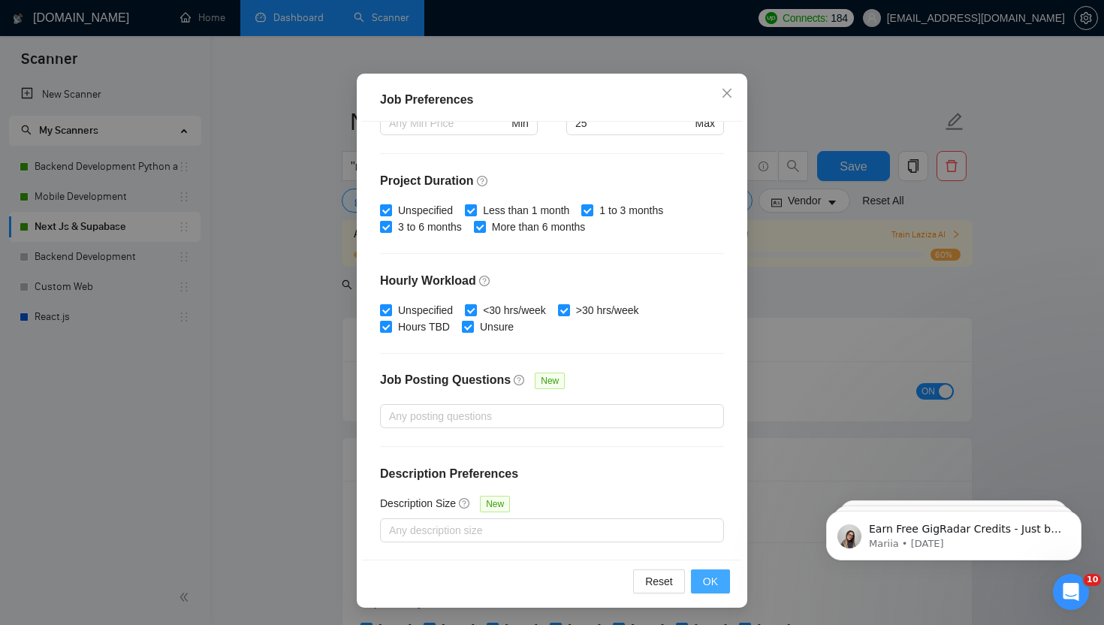
click at [715, 576] on span "OK" at bounding box center [710, 581] width 15 height 17
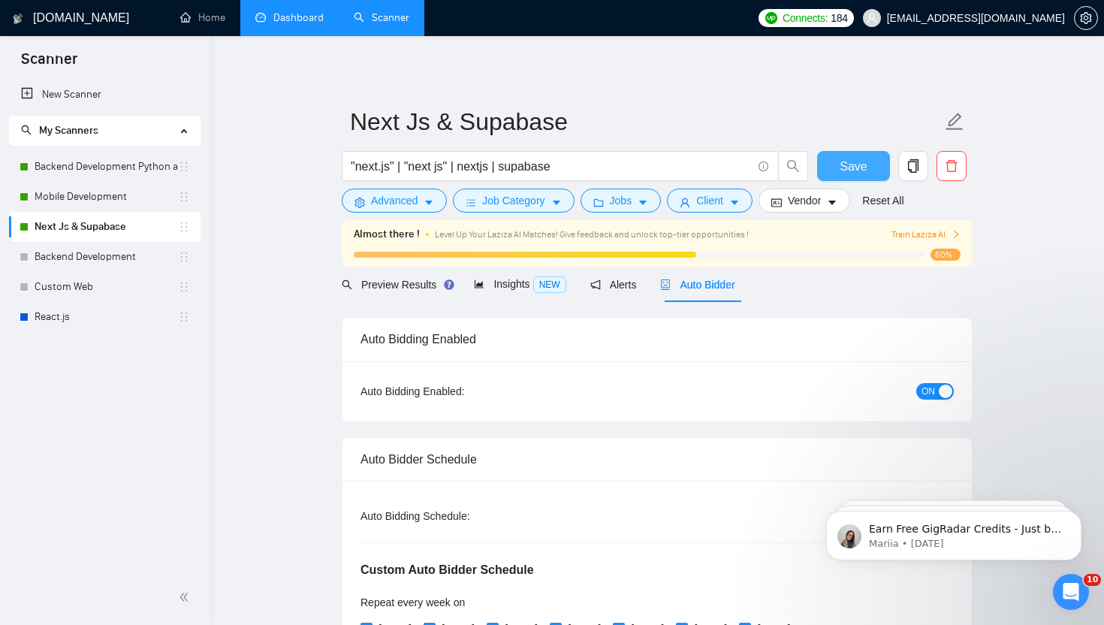
click at [870, 167] on button "Save" at bounding box center [853, 166] width 73 height 30
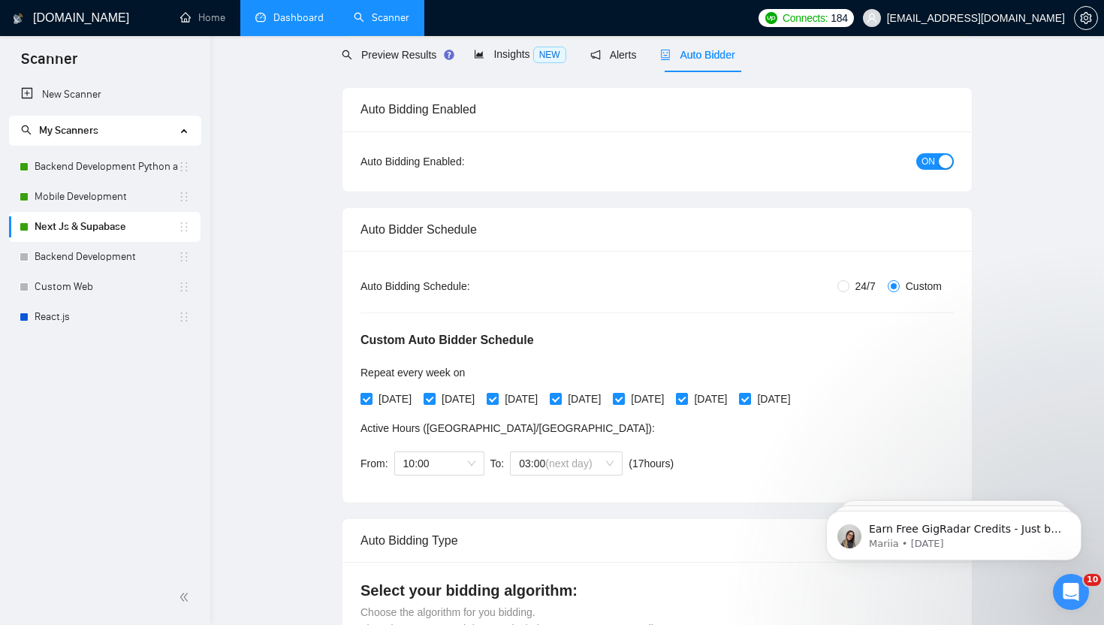
scroll to position [0, 0]
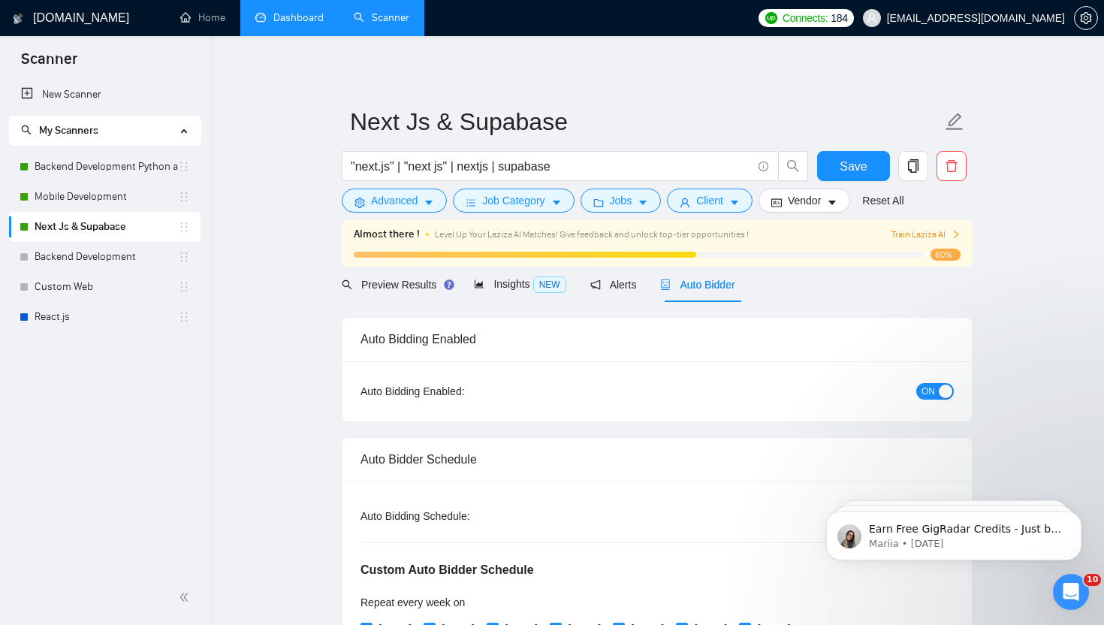
click at [282, 17] on link "Dashboard" at bounding box center [289, 17] width 68 height 13
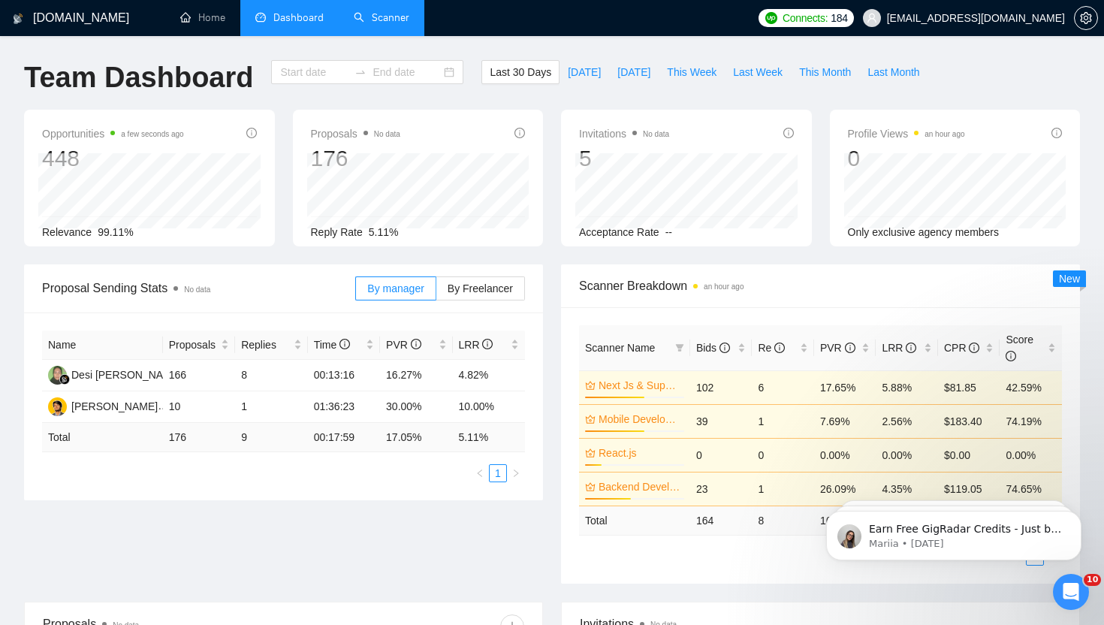
type input "[DATE]"
